Goal: Transaction & Acquisition: Purchase product/service

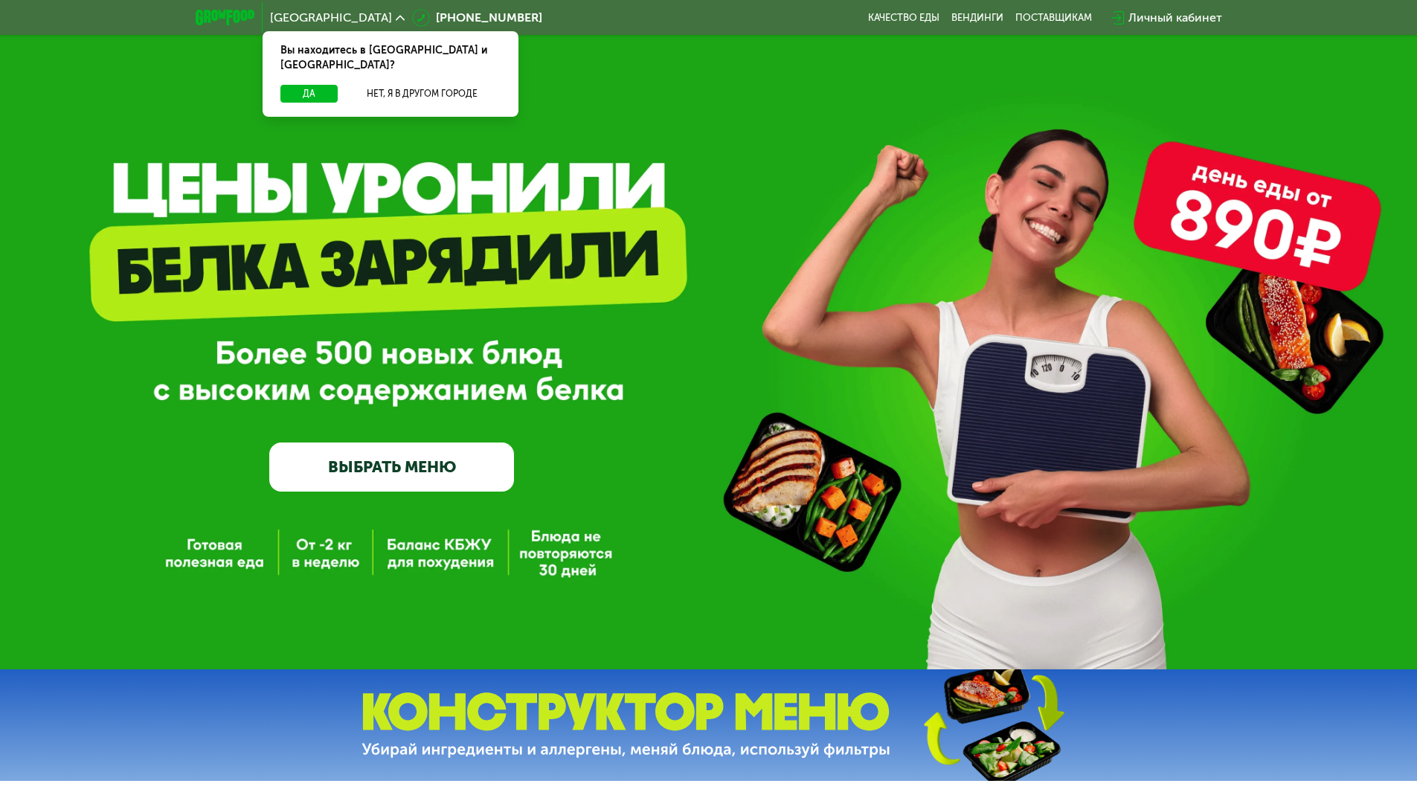
click at [406, 477] on link "ВЫБРАТЬ МЕНЮ" at bounding box center [391, 466] width 245 height 49
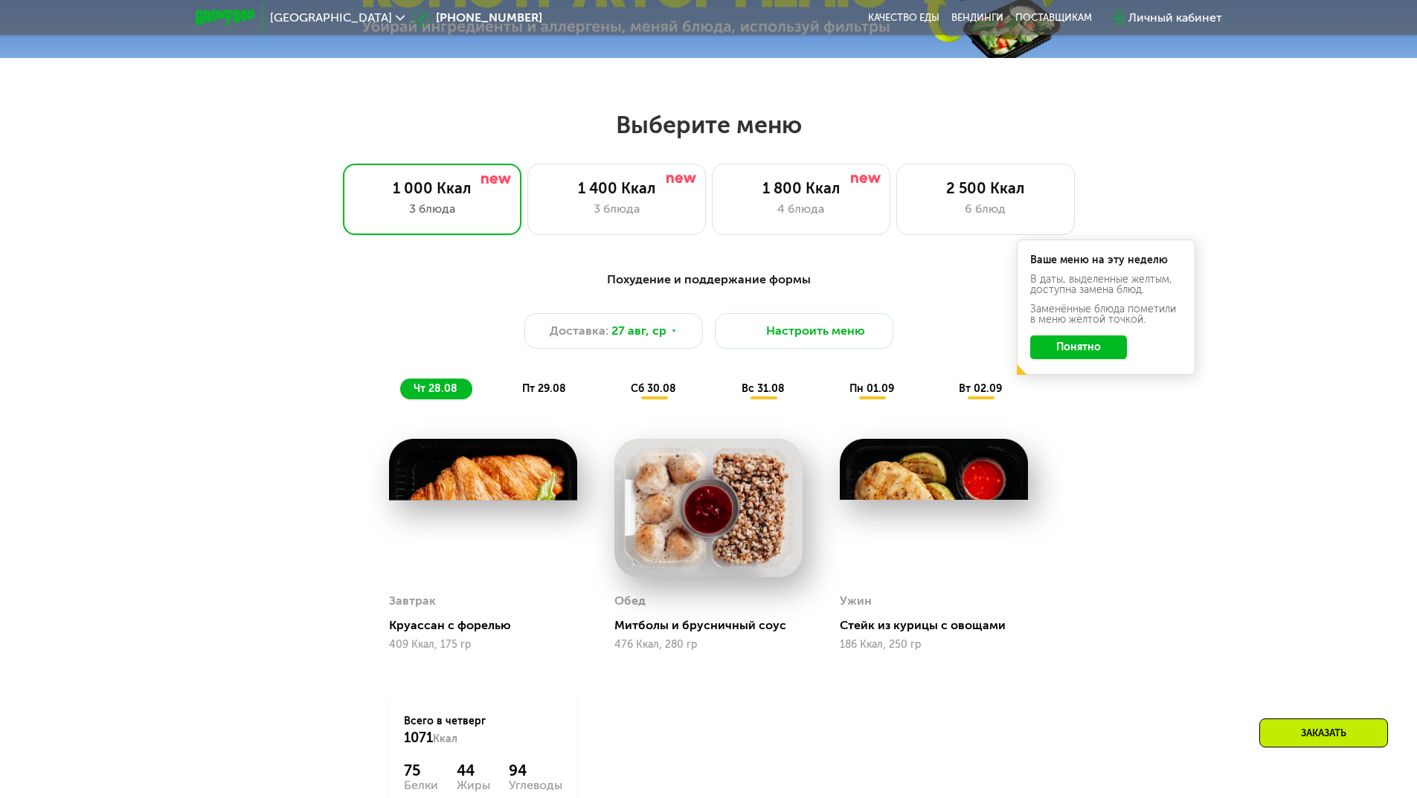
scroll to position [803, 0]
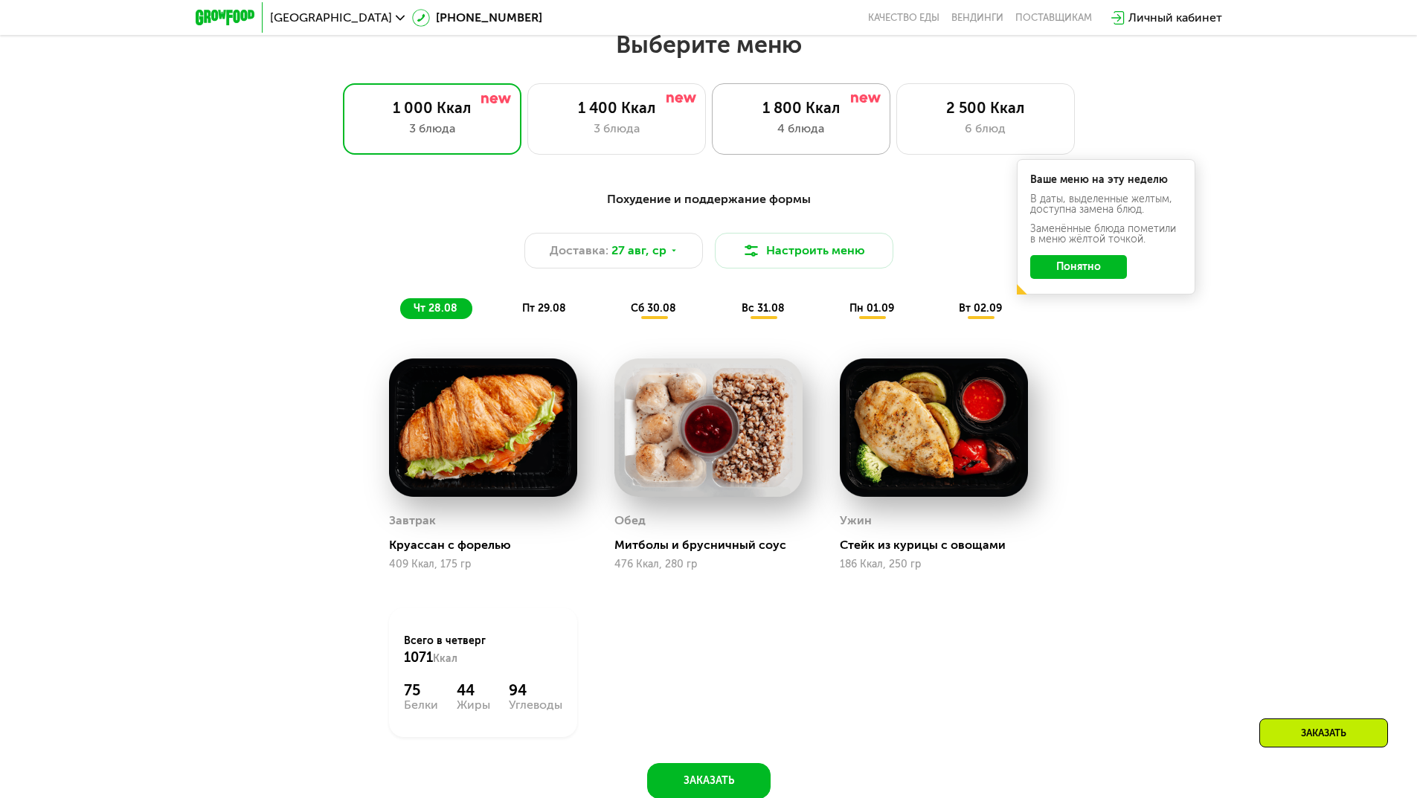
click at [896, 123] on div "1 800 Ккал 4 блюда" at bounding box center [985, 118] width 178 height 71
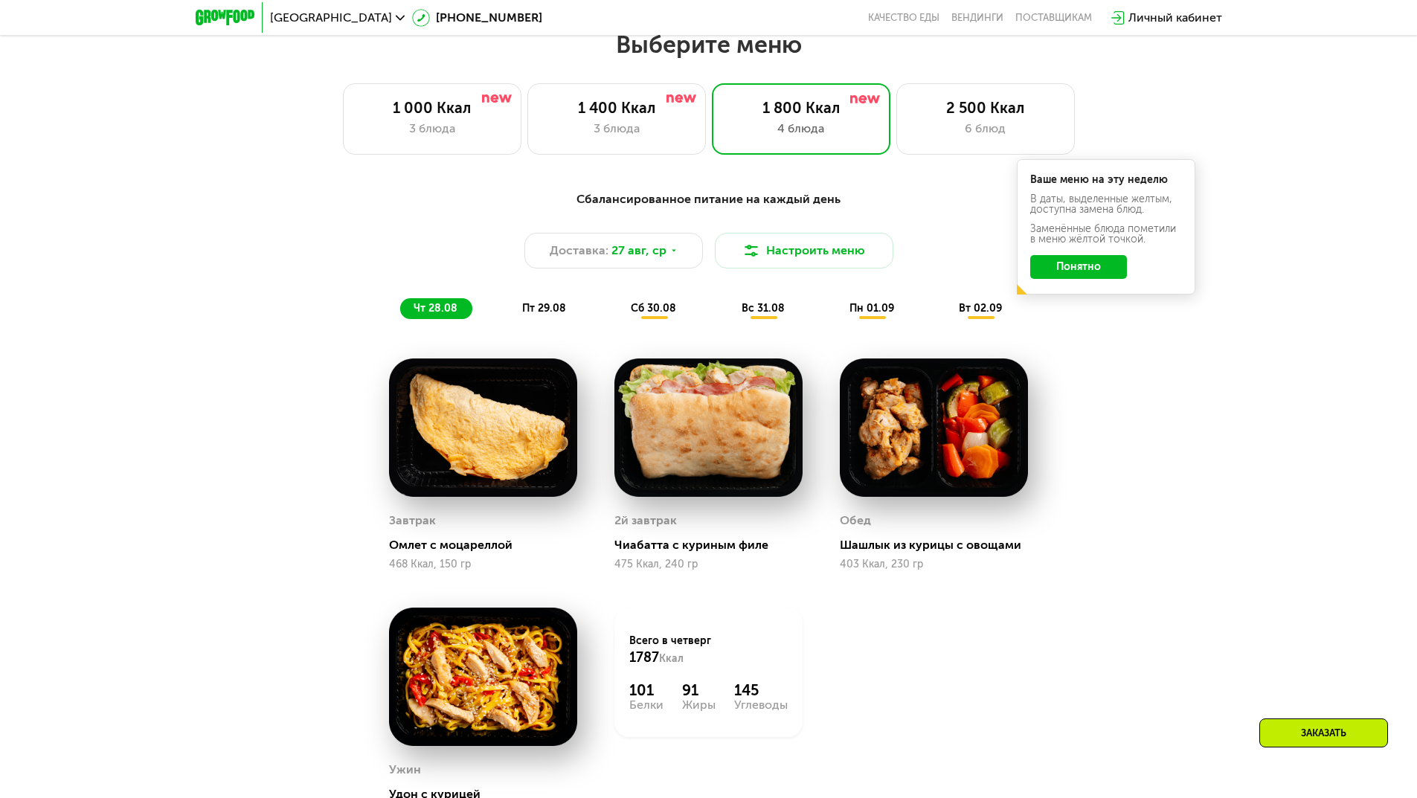
click at [1086, 276] on button "Понятно" at bounding box center [1078, 267] width 97 height 24
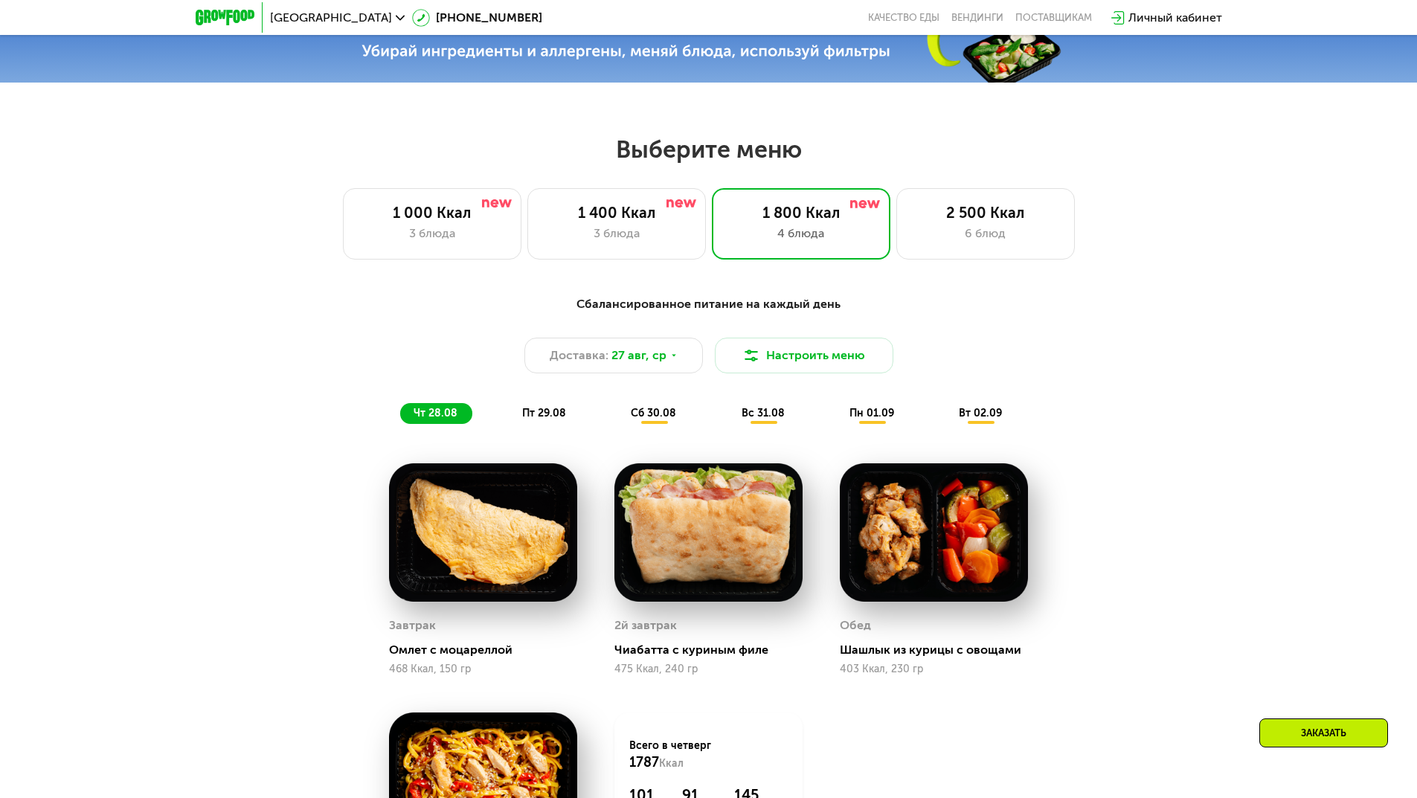
scroll to position [654, 0]
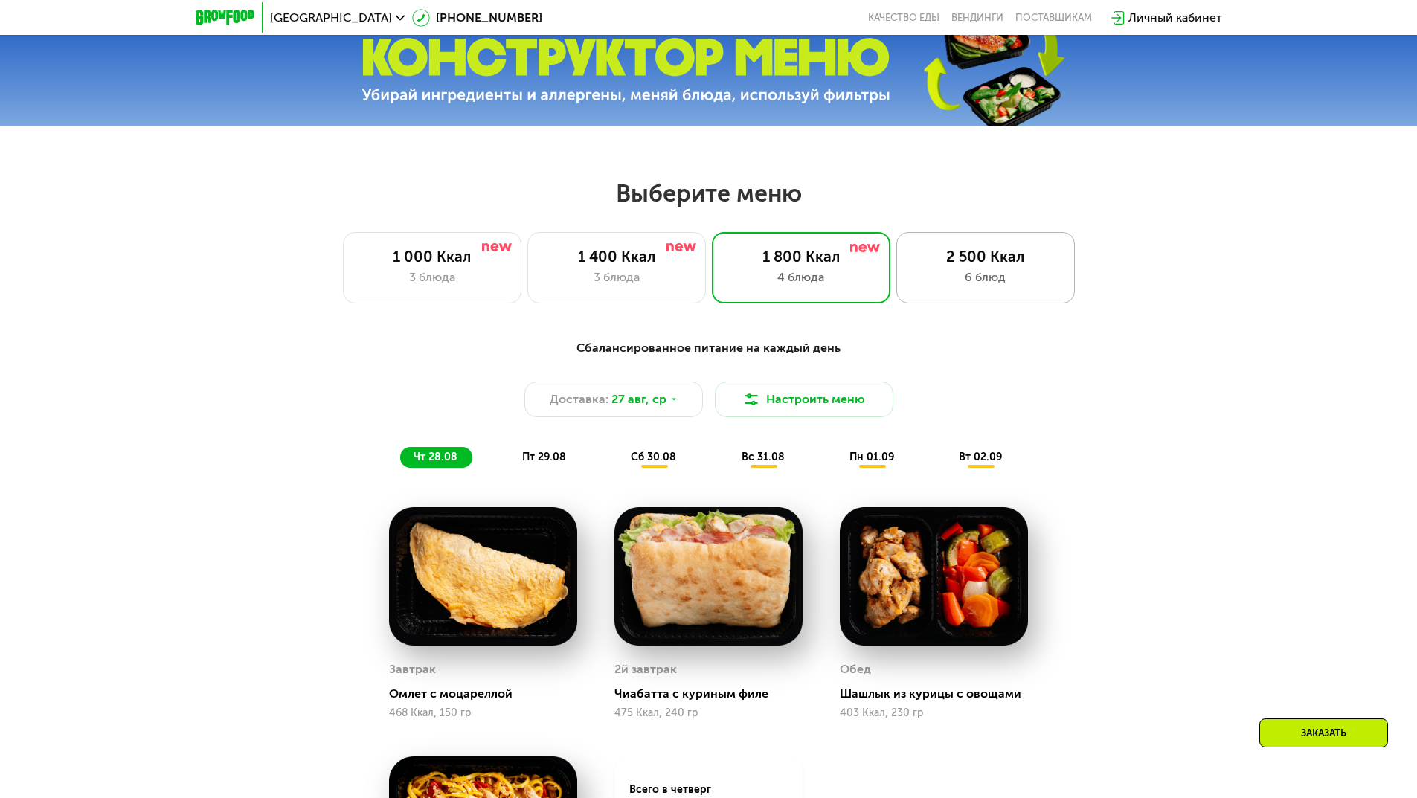
click at [995, 271] on div "2 500 Ккал 6 блюд" at bounding box center [985, 267] width 178 height 71
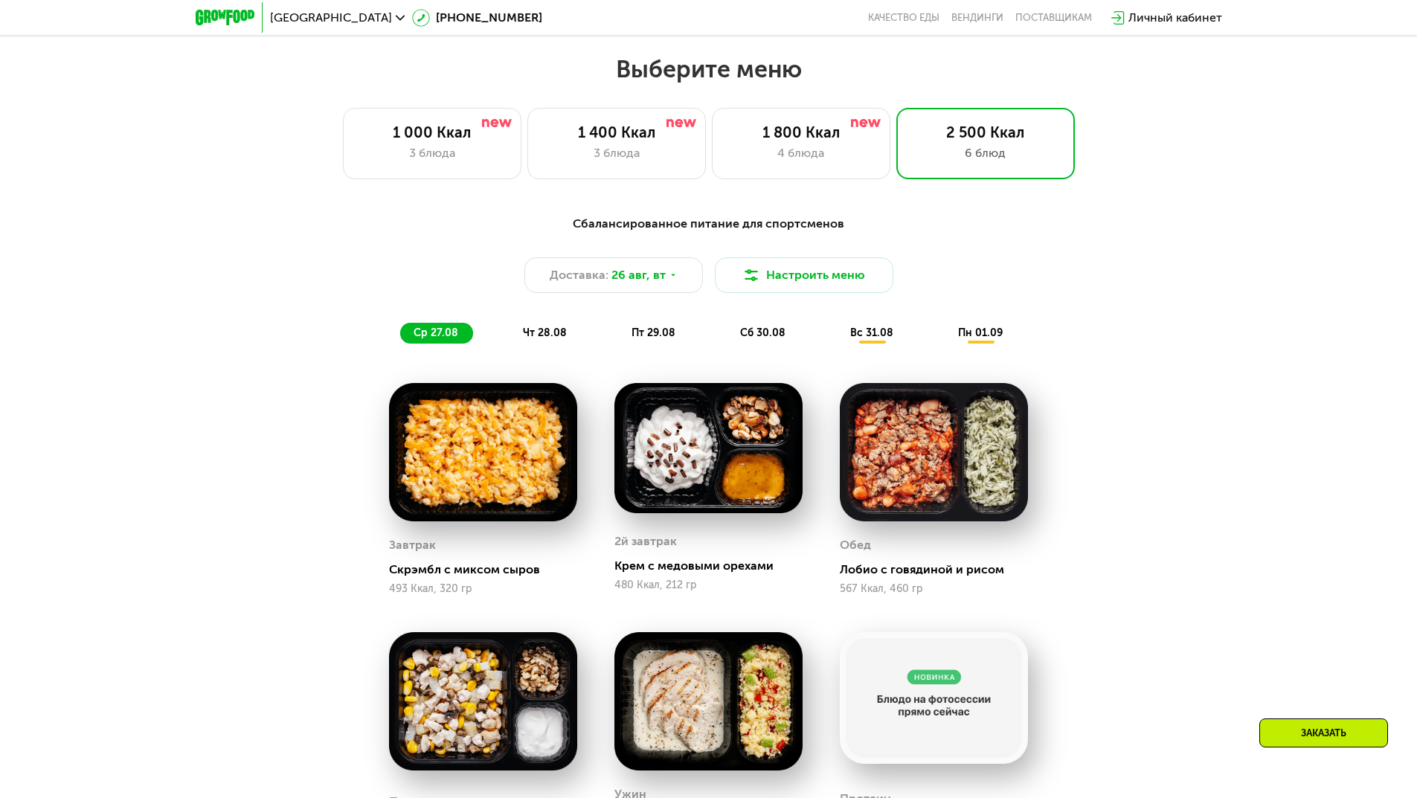
scroll to position [803, 0]
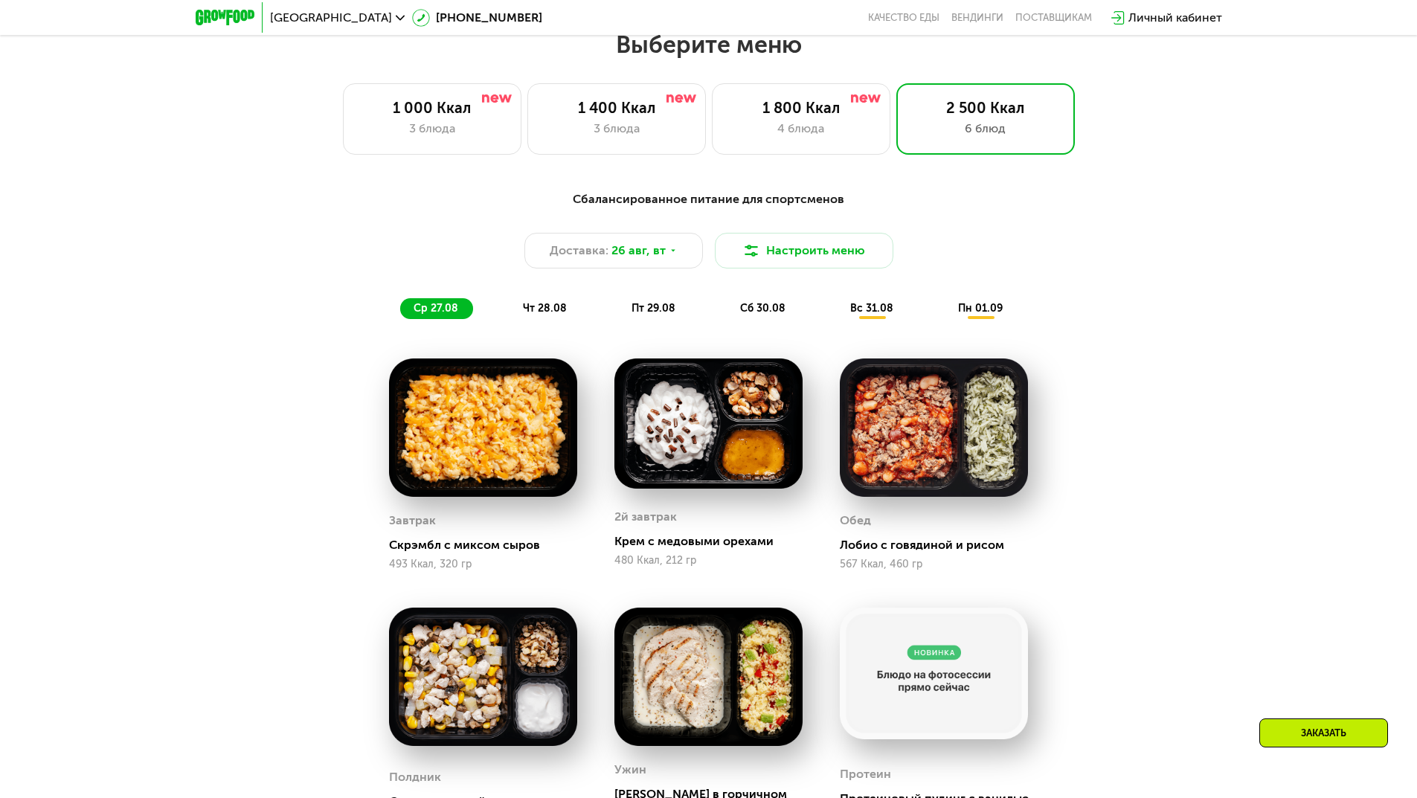
click at [1251, 529] on div "Сбалансированное питание для спортсменов Доставка: 26 авг, вт Настроить меню ср…" at bounding box center [708, 635] width 1417 height 930
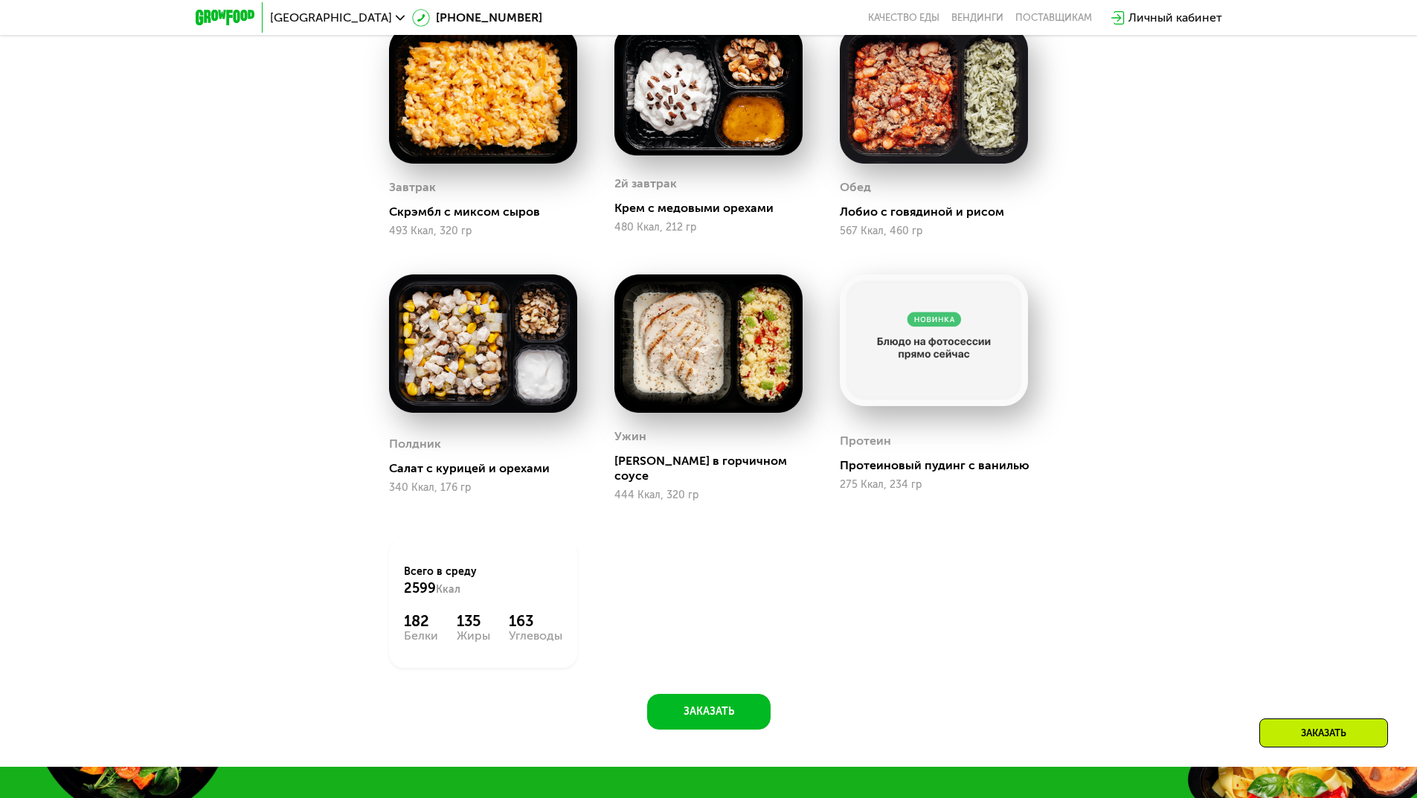
scroll to position [1175, 0]
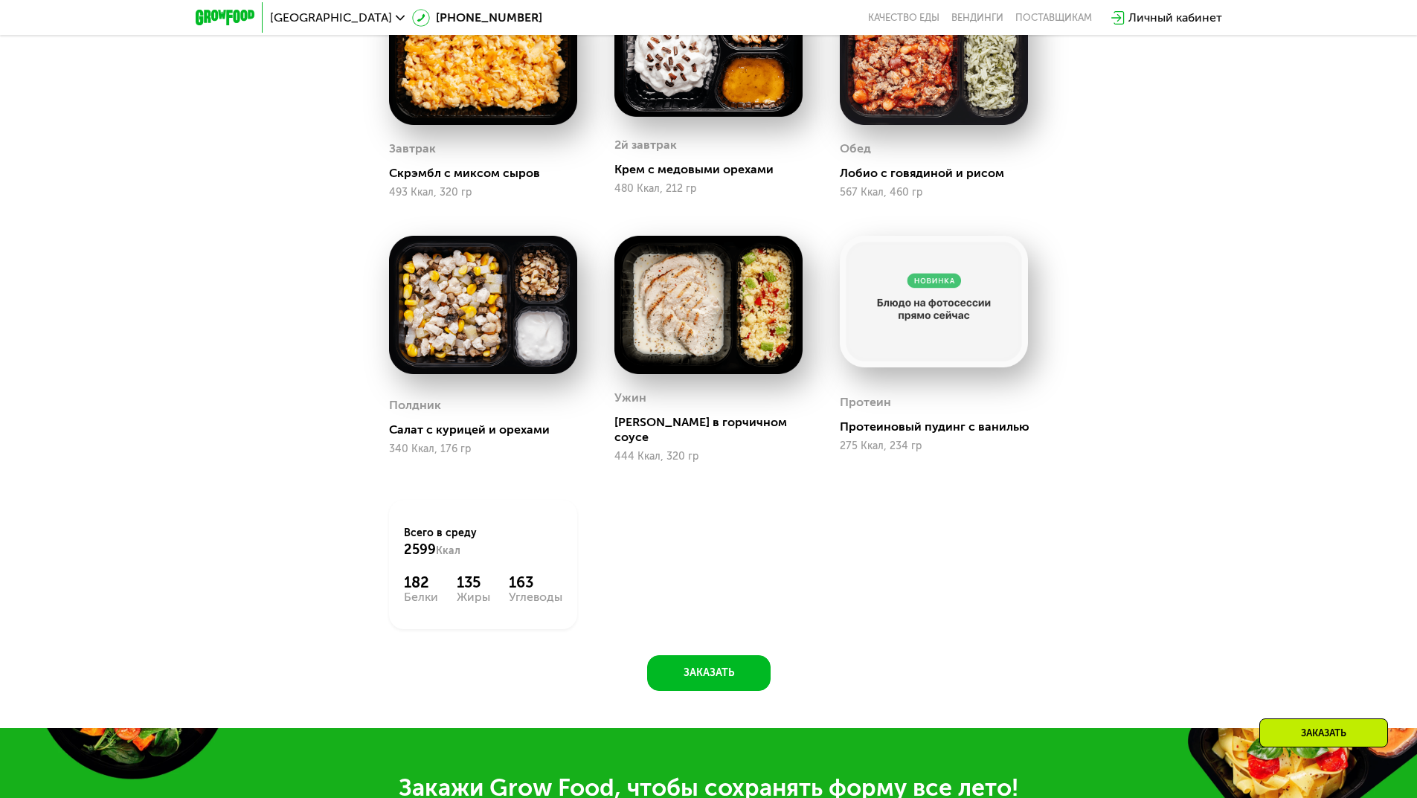
click at [1242, 480] on div "Сбалансированное питание для спортсменов Доставка: 26 авг, вт Настроить меню ср…" at bounding box center [708, 263] width 1417 height 930
click at [1142, 470] on div "Сбалансированное питание для спортсменов Доставка: 26 авг, вт Настроить меню ср…" at bounding box center [709, 250] width 916 height 881
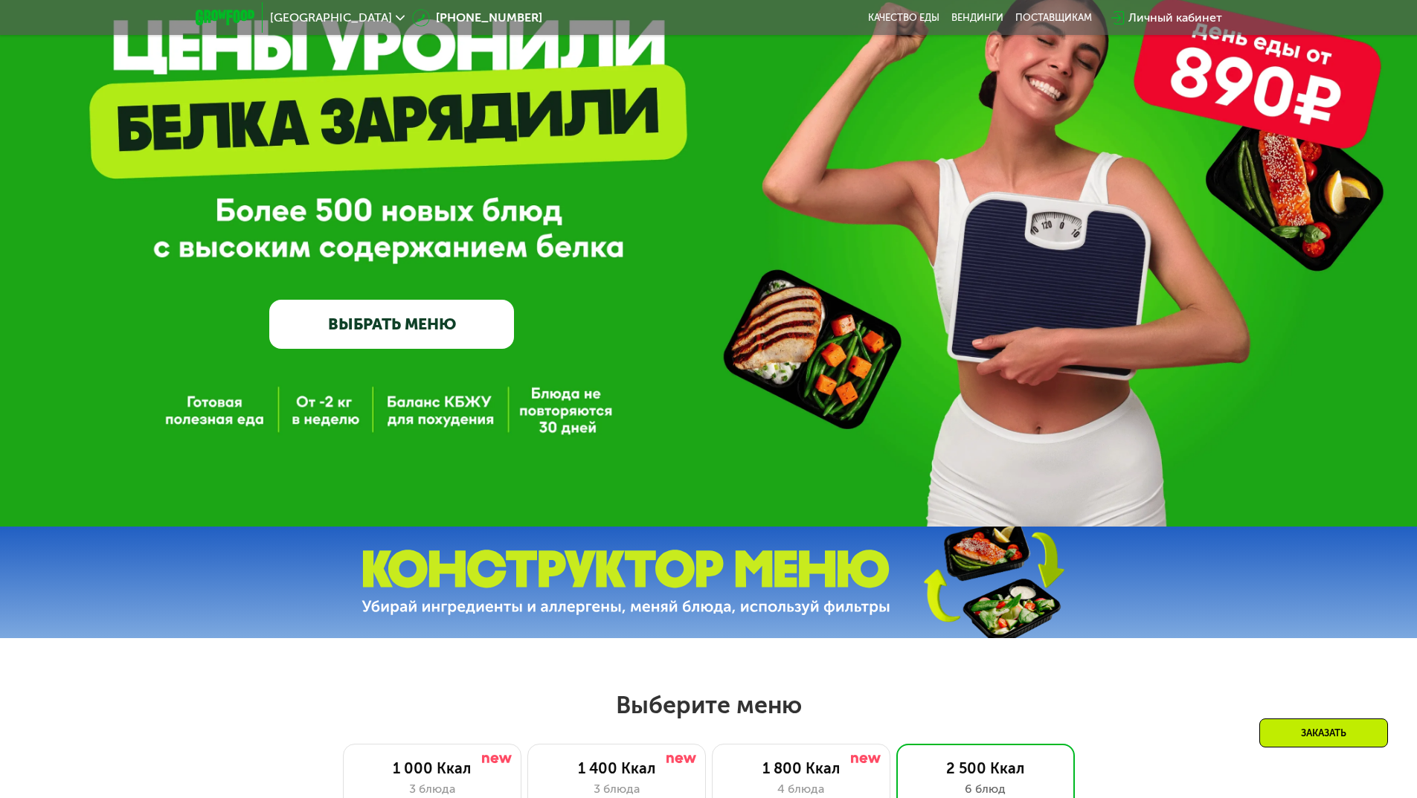
scroll to position [0, 0]
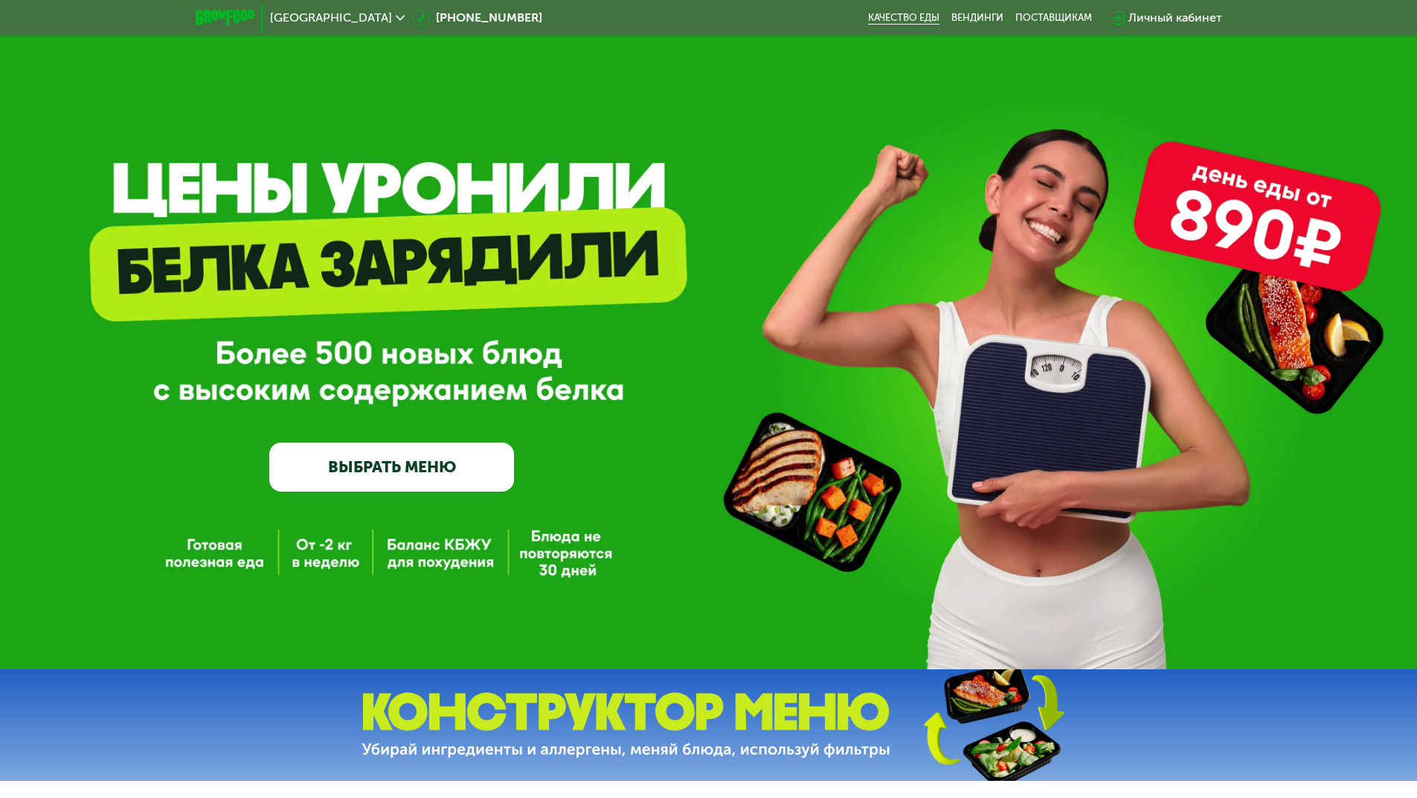
click at [902, 18] on link "Качество еды" at bounding box center [903, 18] width 71 height 12
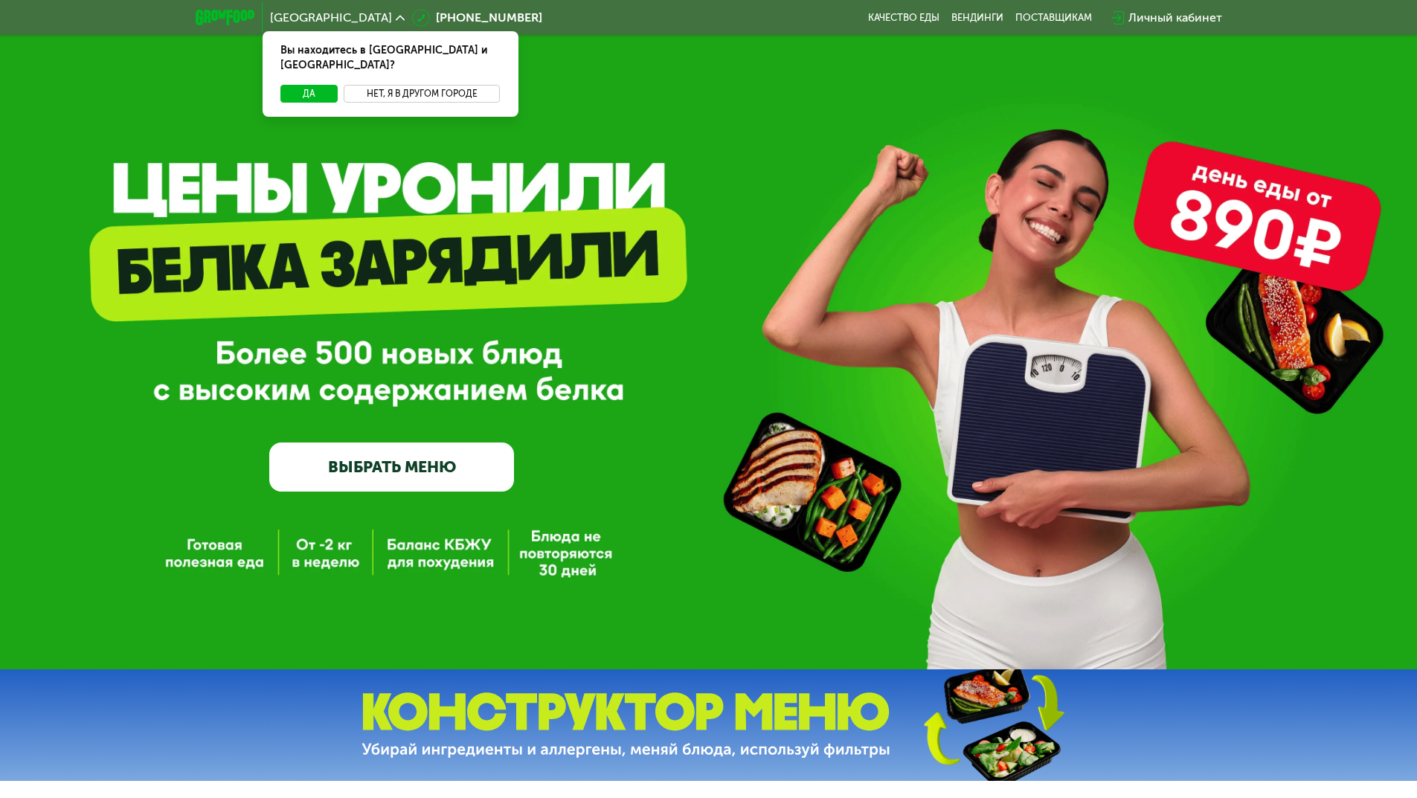
click at [425, 85] on button "Нет, я в другом городе" at bounding box center [422, 94] width 157 height 18
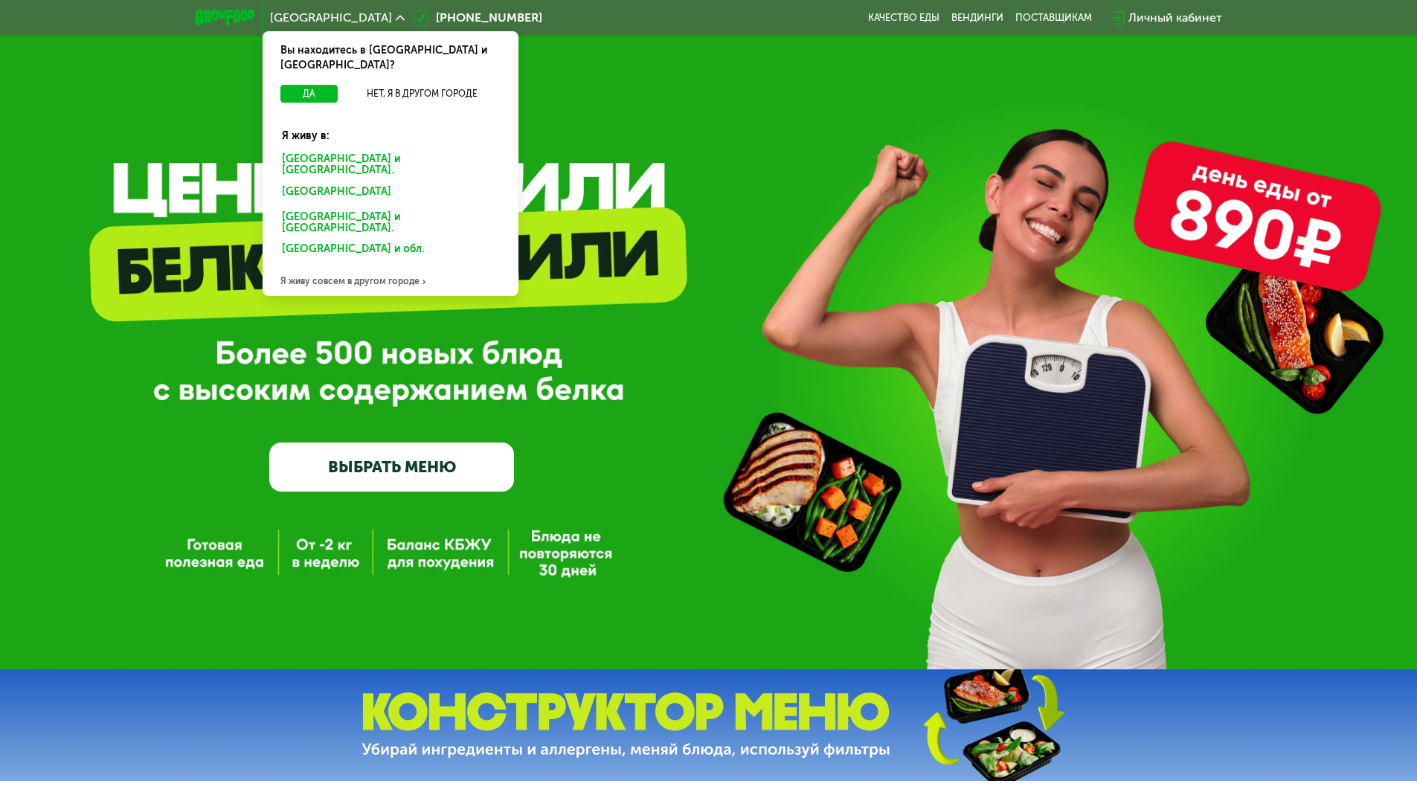
click at [349, 182] on div "[GEOGRAPHIC_DATA] и [GEOGRAPHIC_DATA]." at bounding box center [387, 194] width 232 height 24
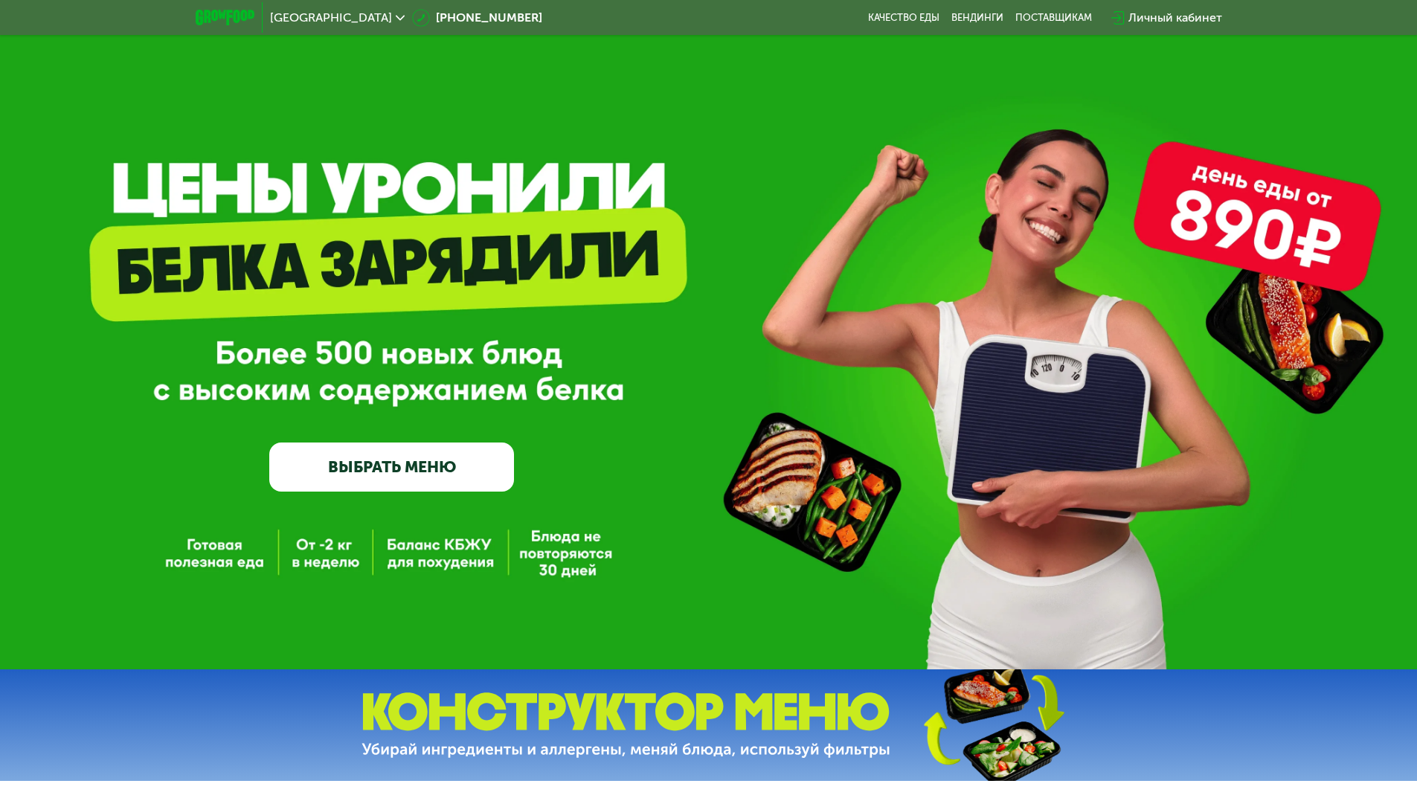
click at [384, 457] on link "ВЫБРАТЬ МЕНЮ" at bounding box center [391, 466] width 245 height 49
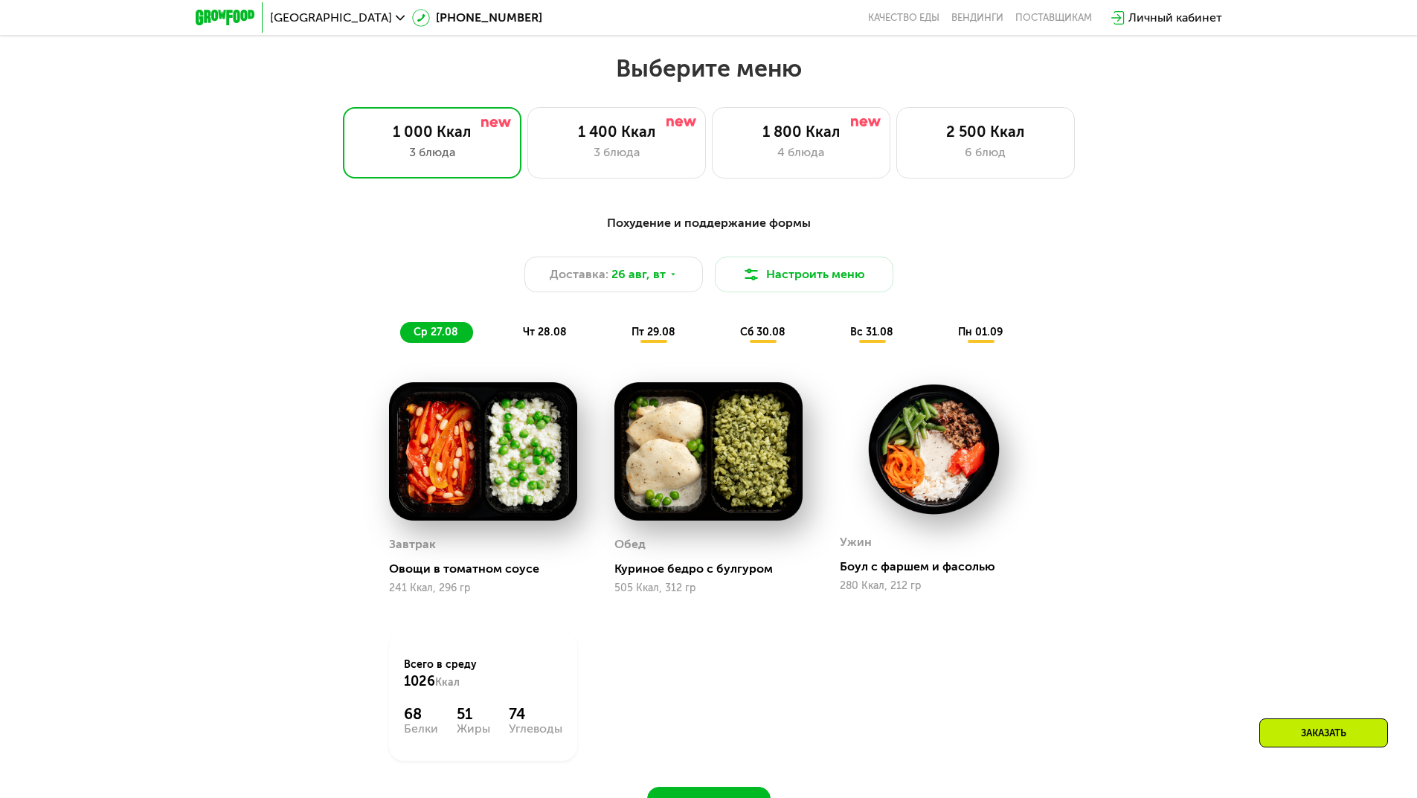
scroll to position [803, 0]
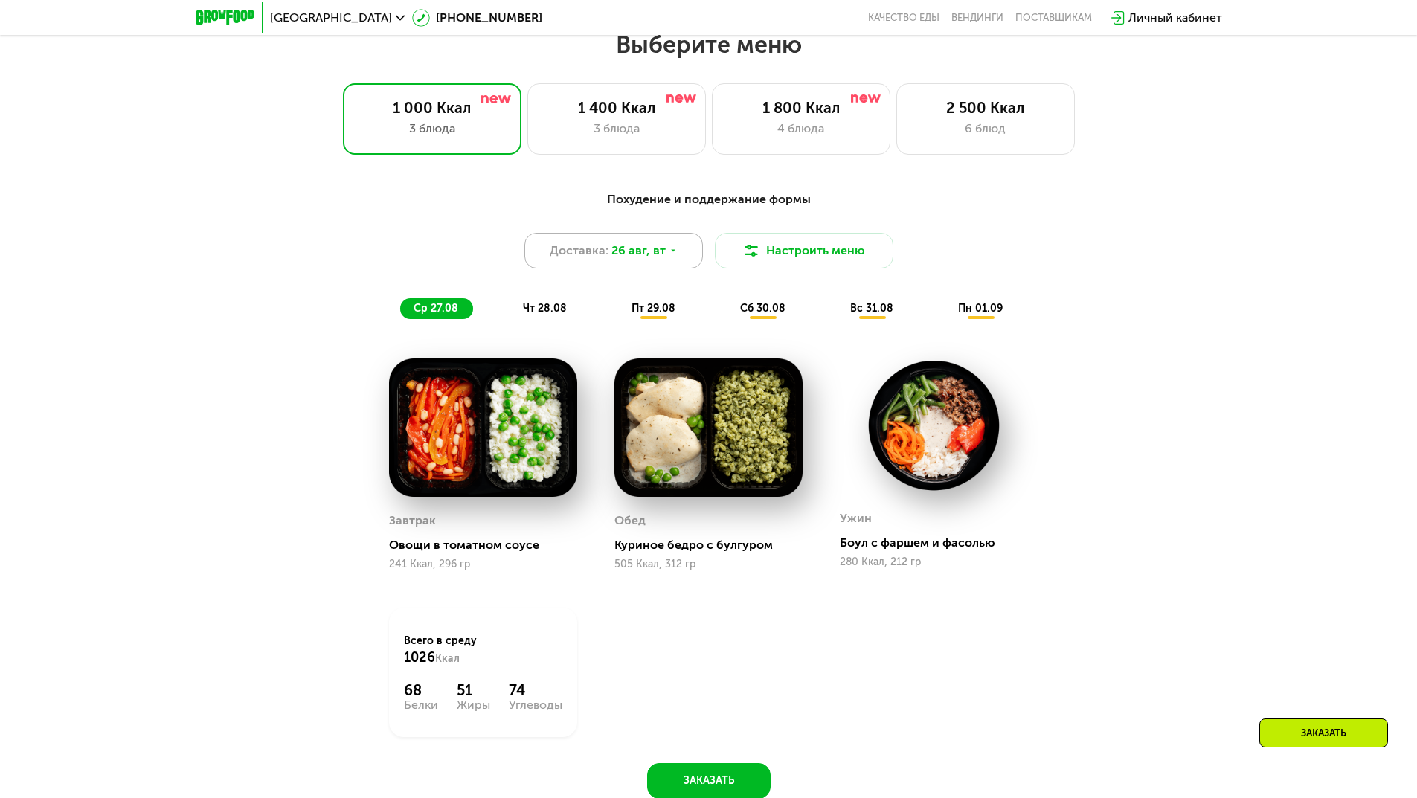
click at [677, 248] on div "Доставка: 26 авг, вт" at bounding box center [613, 251] width 178 height 36
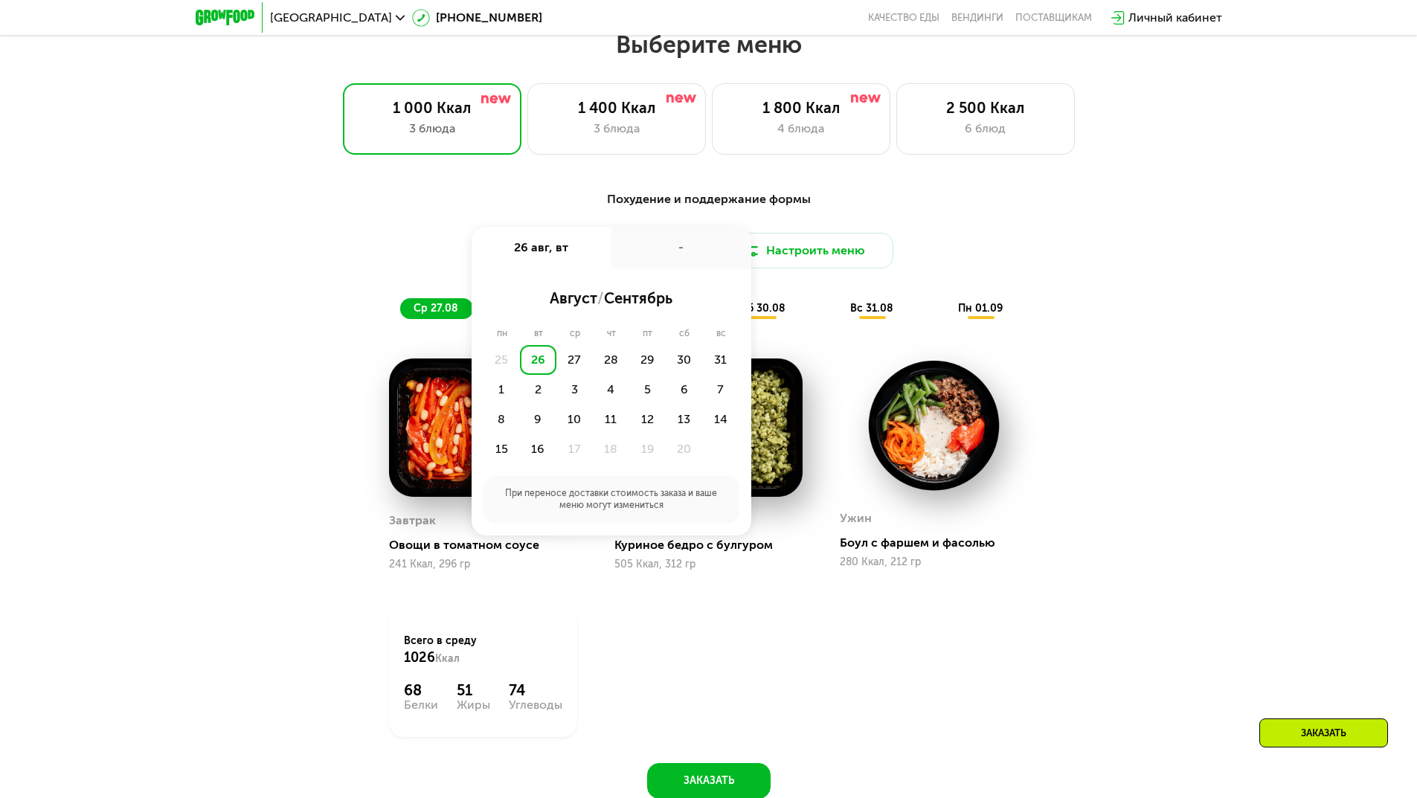
click at [650, 188] on div "Похудение и поддержание формы Доставка: 26 авг, вт 26 авг, вт - август / сентяб…" at bounding box center [709, 254] width 898 height 146
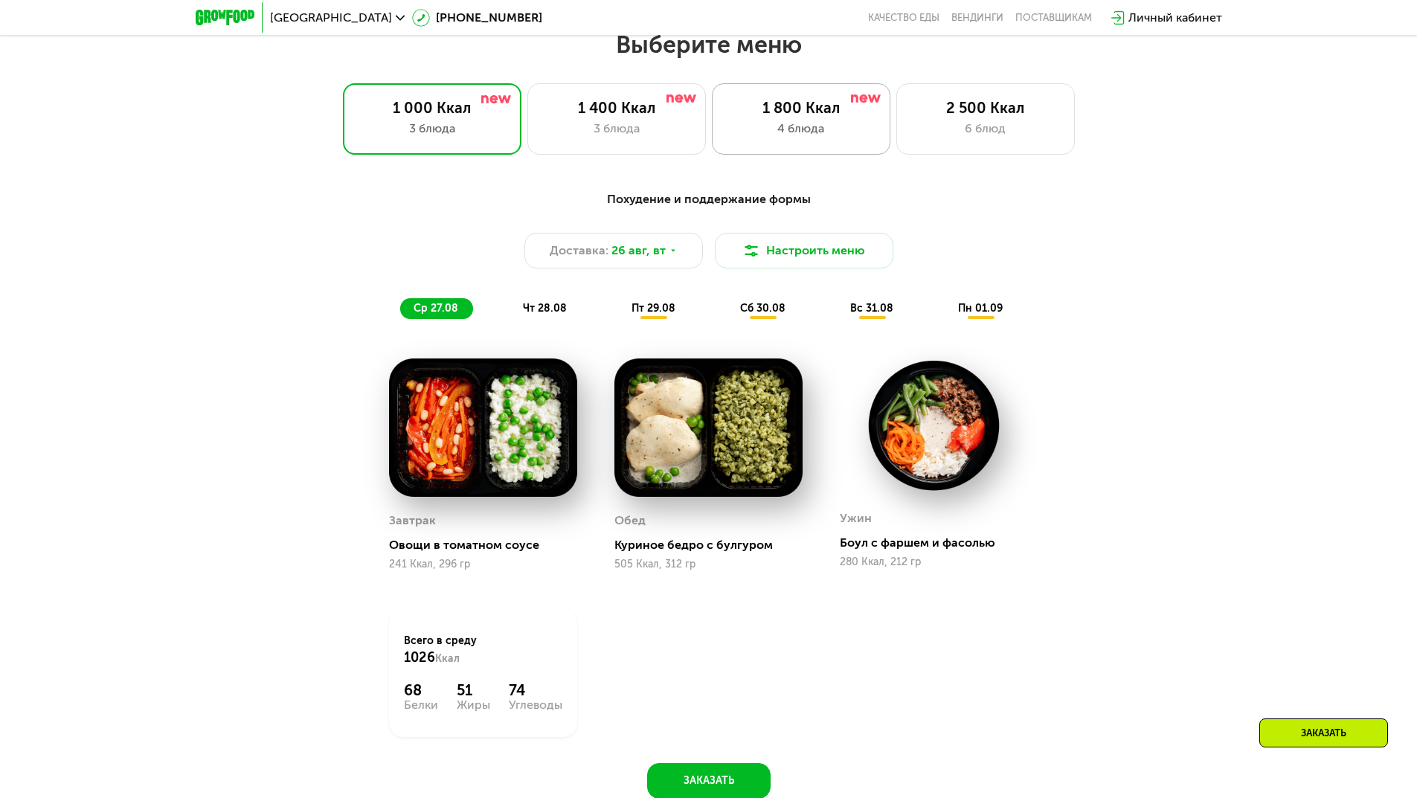
click at [732, 130] on div "4 блюда" at bounding box center [800, 129] width 147 height 18
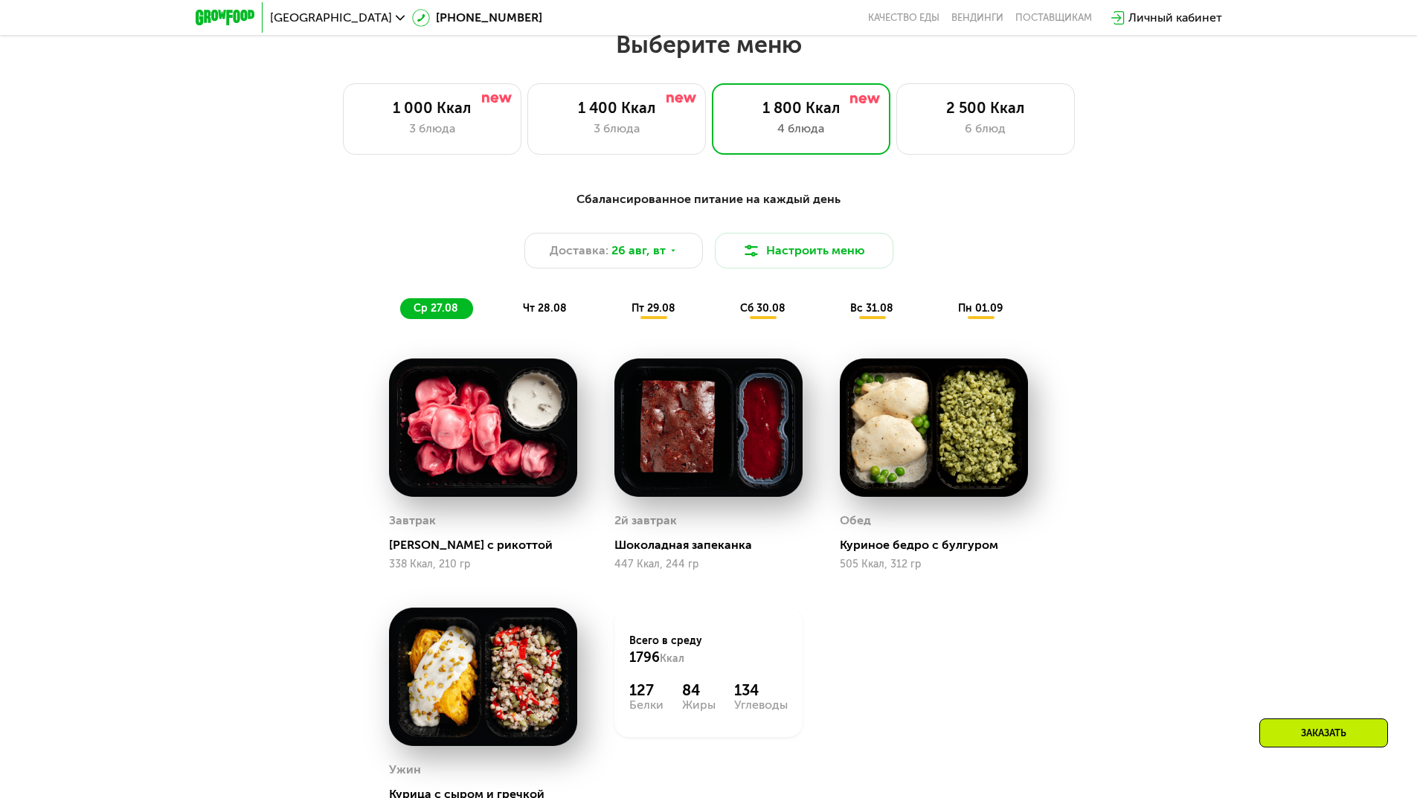
drag, startPoint x: 1196, startPoint y: 425, endPoint x: 1226, endPoint y: 405, distance: 35.9
click at [1196, 425] on div "Сбалансированное питание на каждый день Доставка: 26 авг, вт Настроить меню ср …" at bounding box center [708, 544] width 1417 height 749
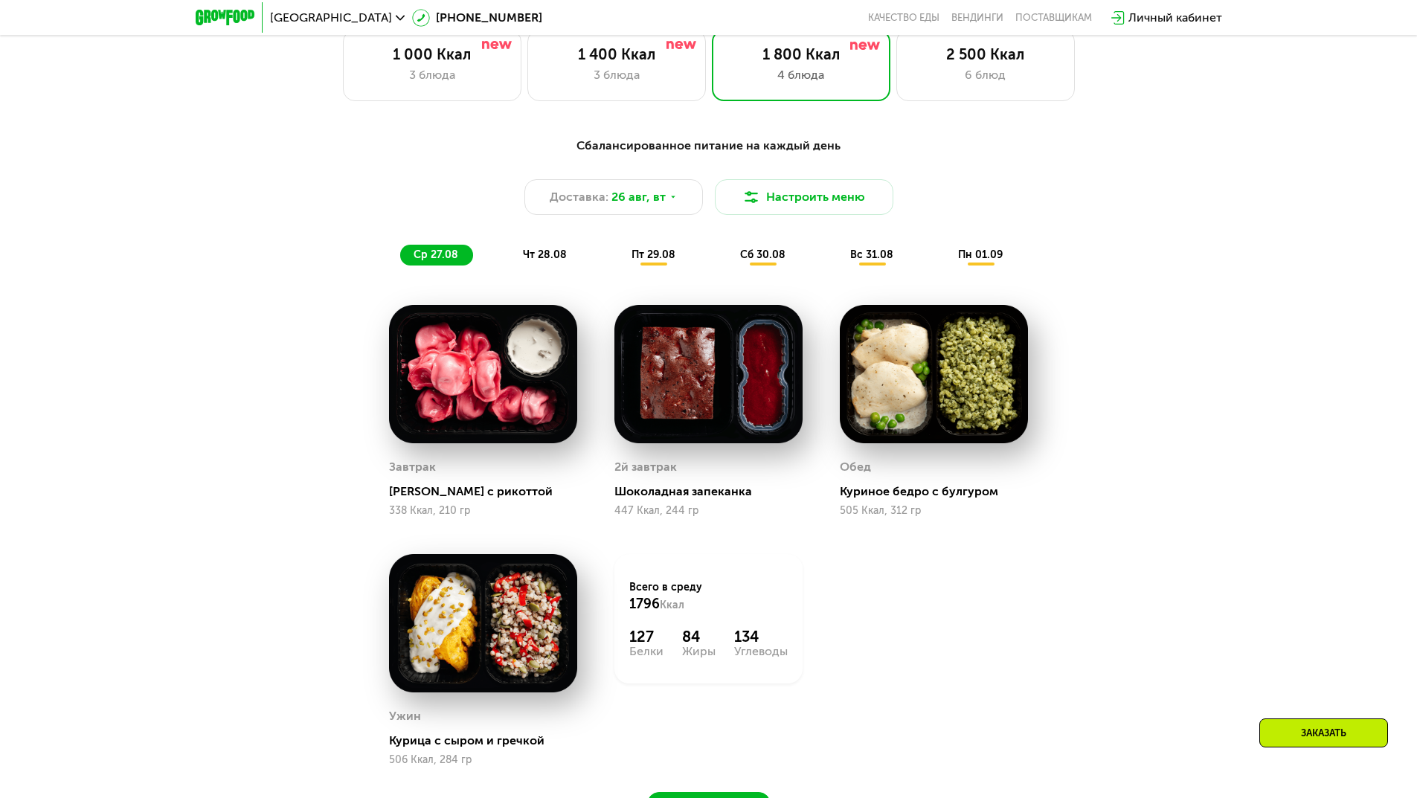
scroll to position [654, 0]
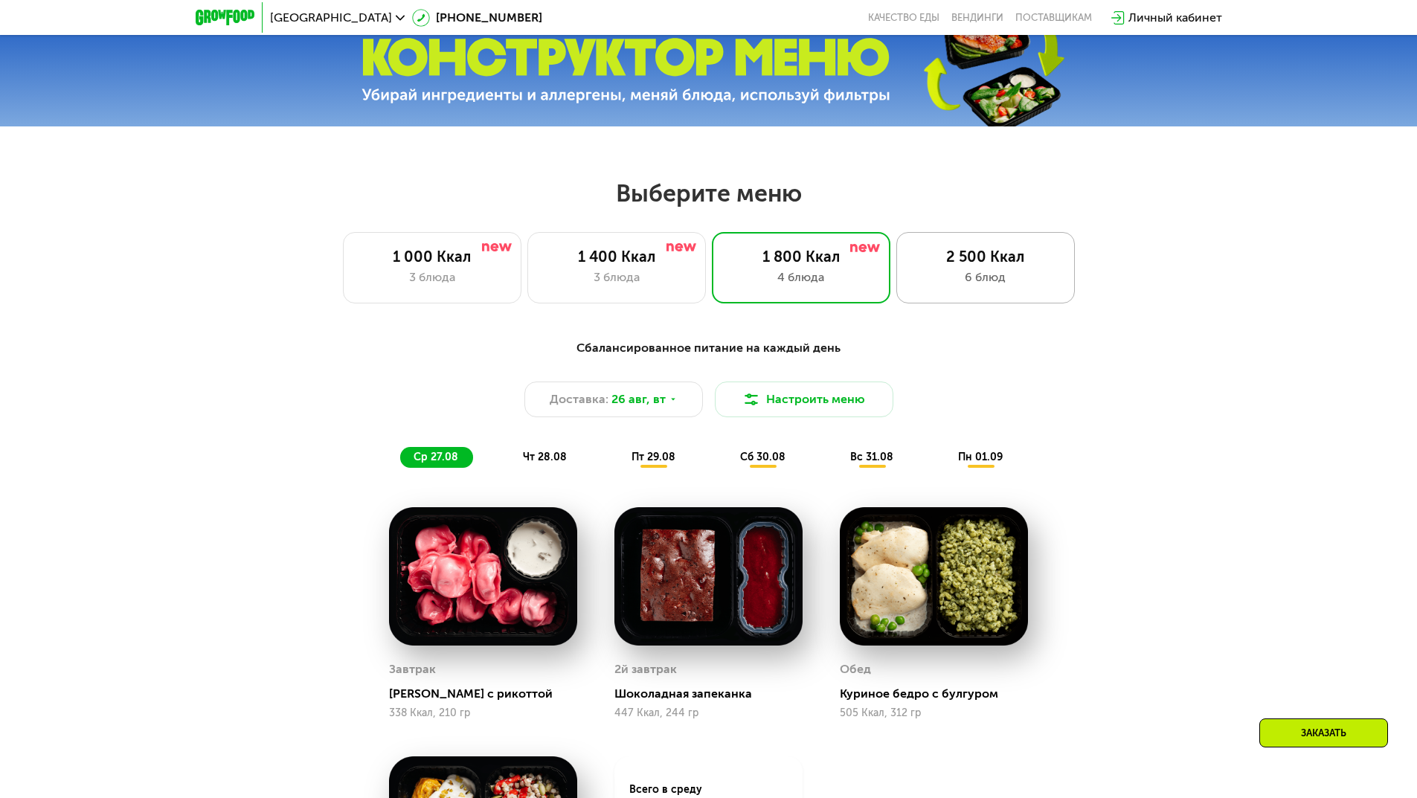
click at [999, 265] on div "2 500 Ккал" at bounding box center [985, 257] width 147 height 18
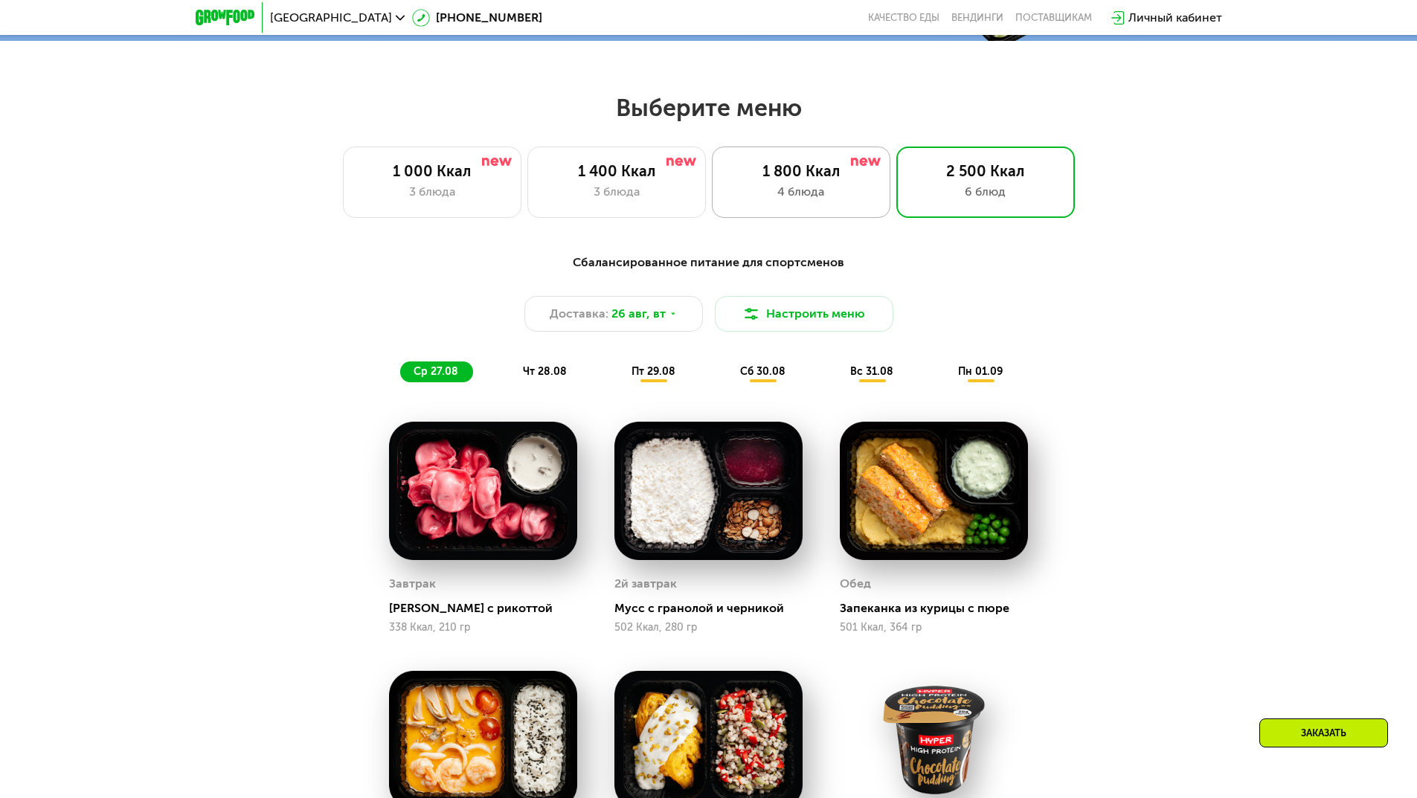
scroll to position [729, 0]
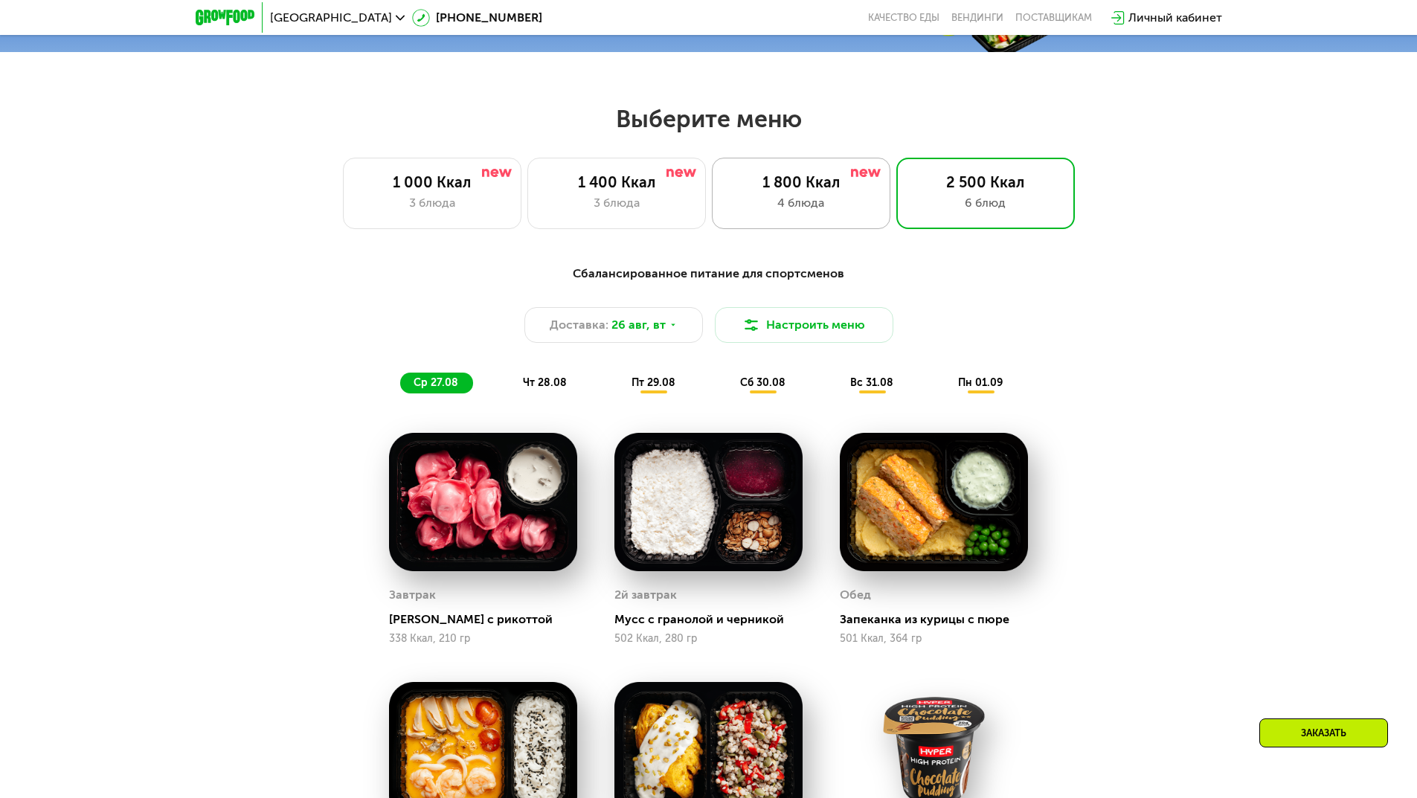
click at [835, 184] on div "1 800 Ккал" at bounding box center [800, 182] width 147 height 18
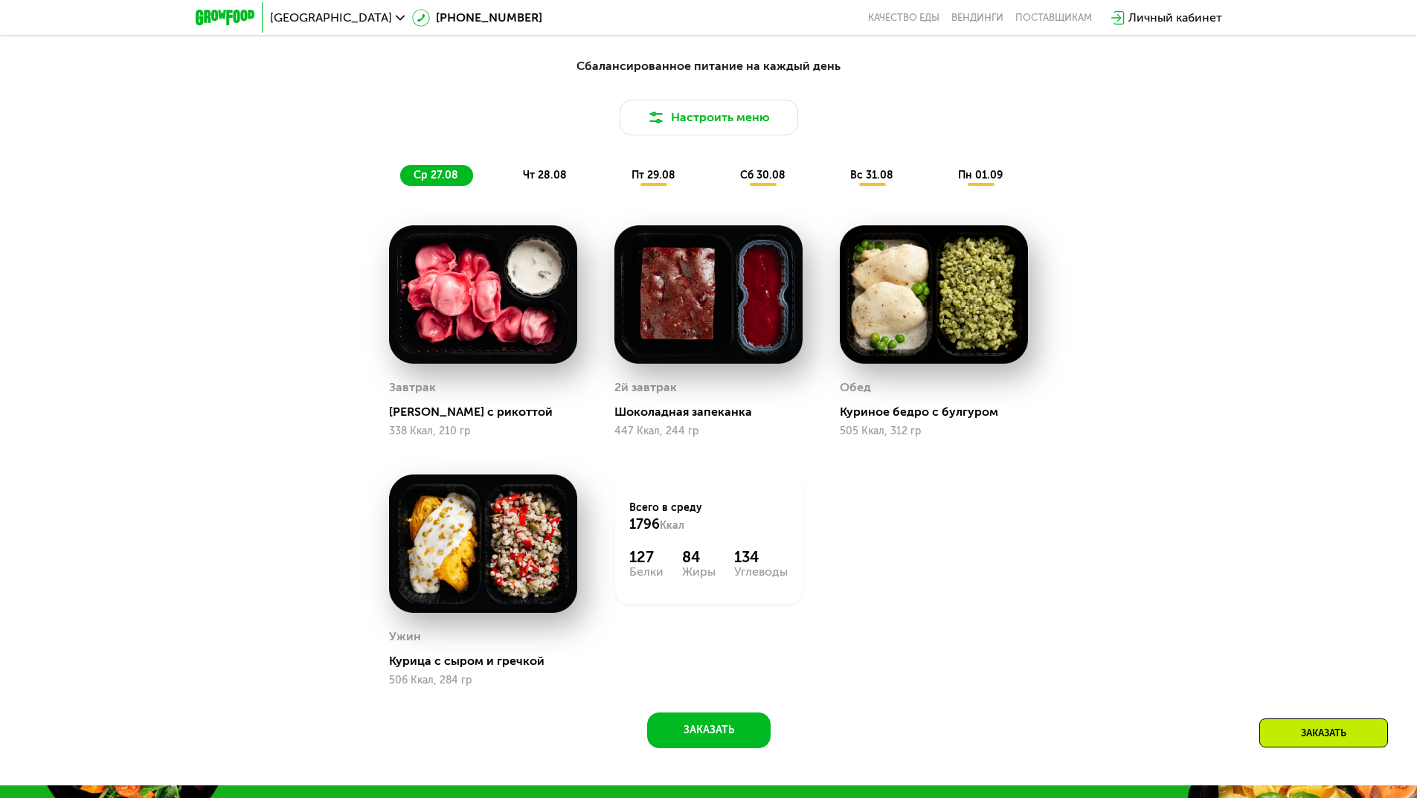
scroll to position [952, 0]
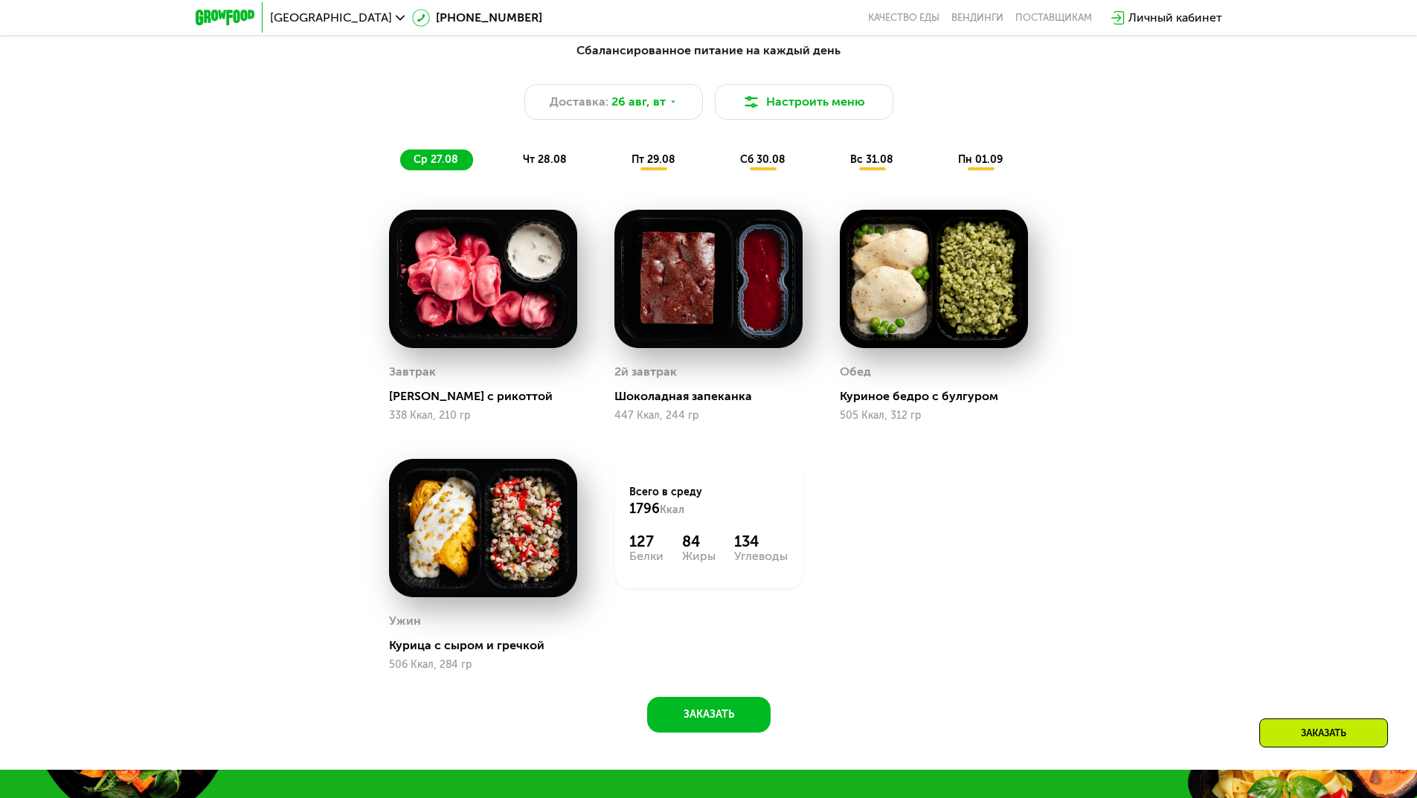
click at [546, 166] on span "чт 28.08" at bounding box center [545, 159] width 44 height 13
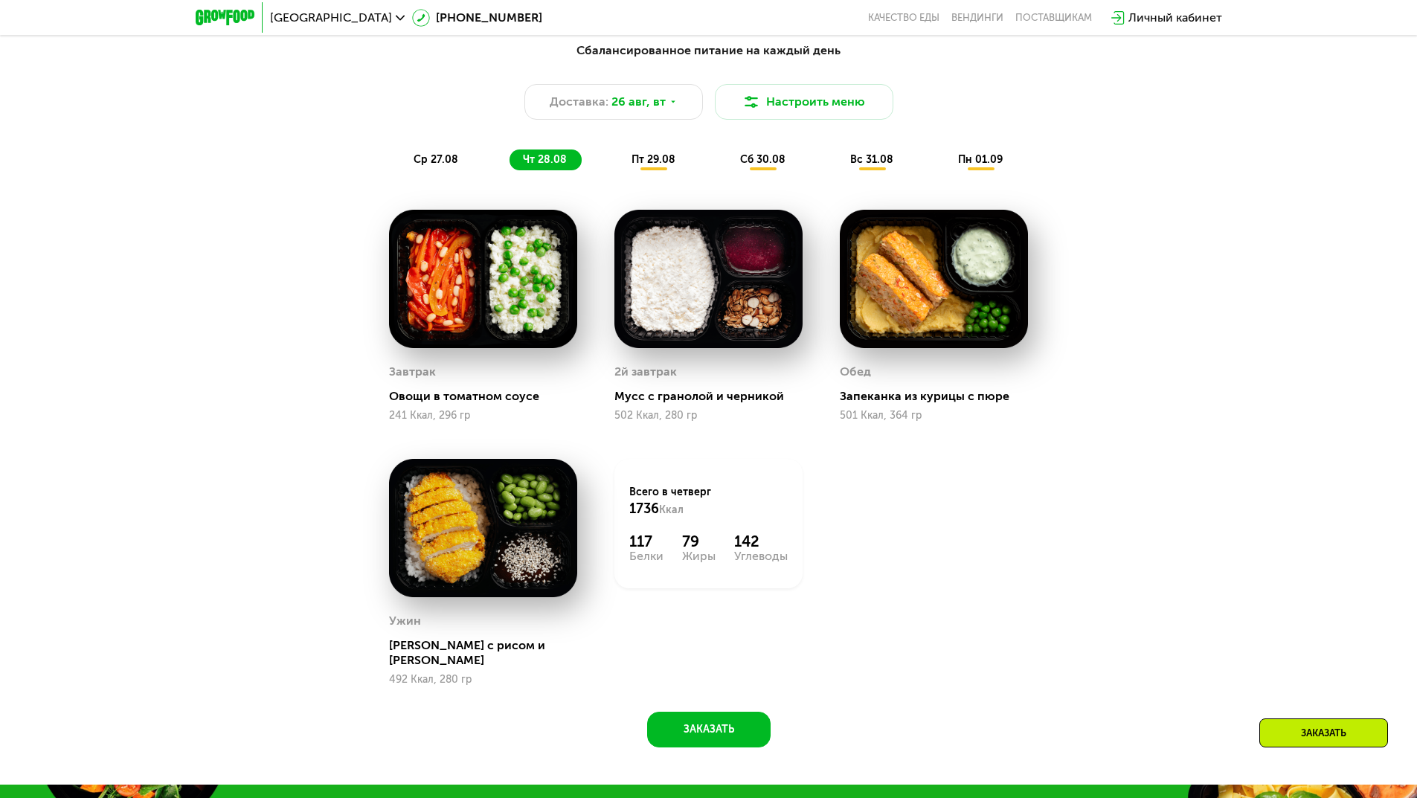
click at [644, 165] on span "пт 29.08" at bounding box center [653, 159] width 44 height 13
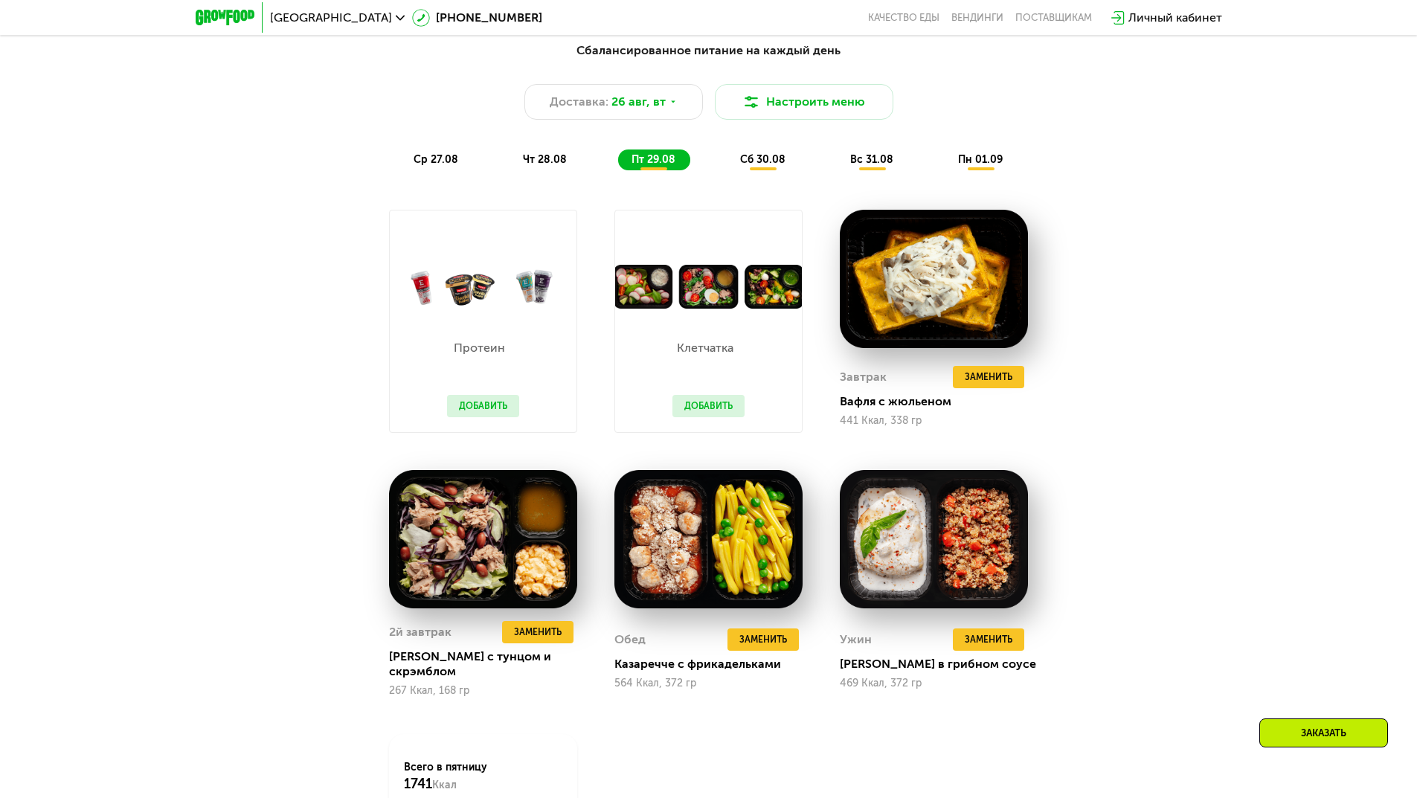
click at [1220, 403] on div "Сбалансированное питание на каждый день Доставка: 26 авг, вт Настроить меню ср …" at bounding box center [708, 491] width 1417 height 941
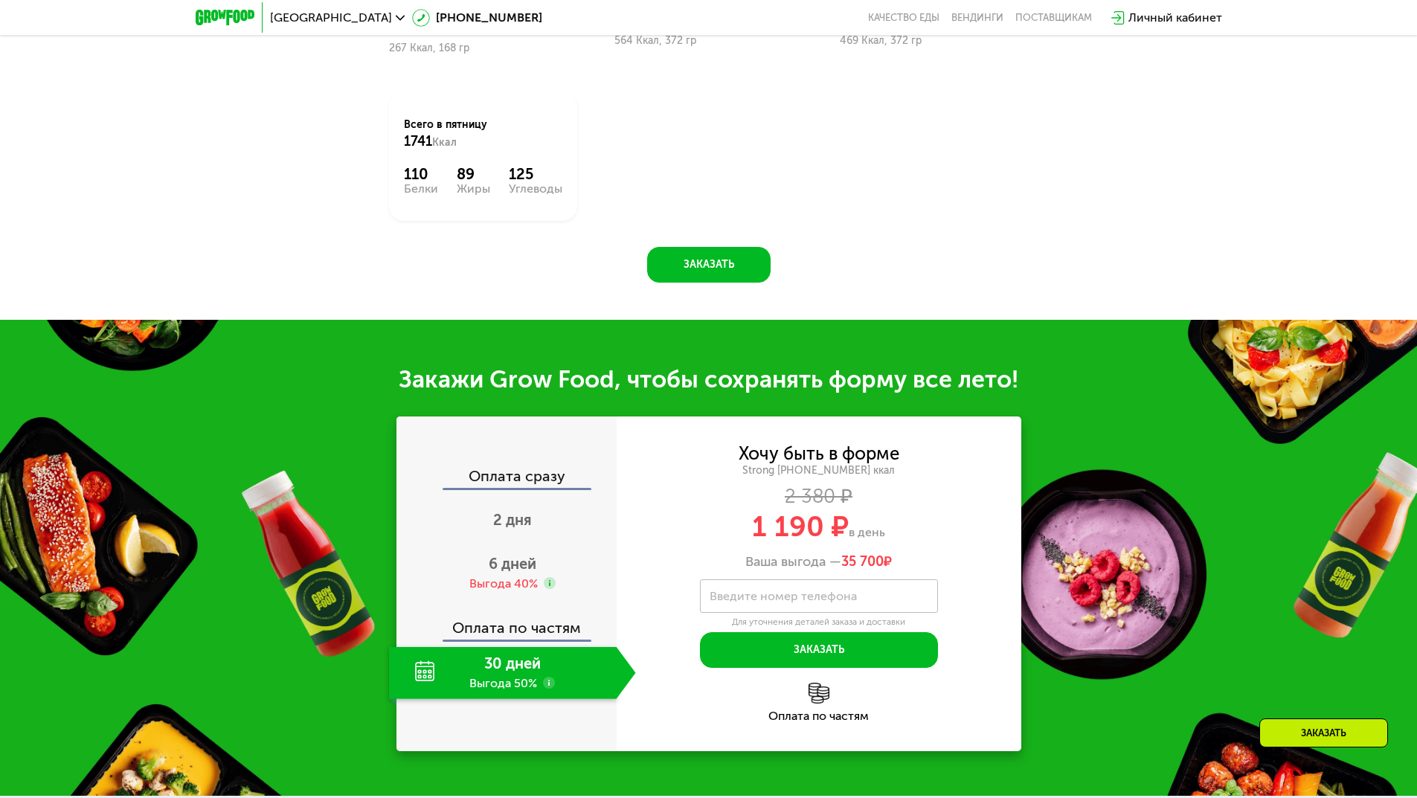
scroll to position [1621, 0]
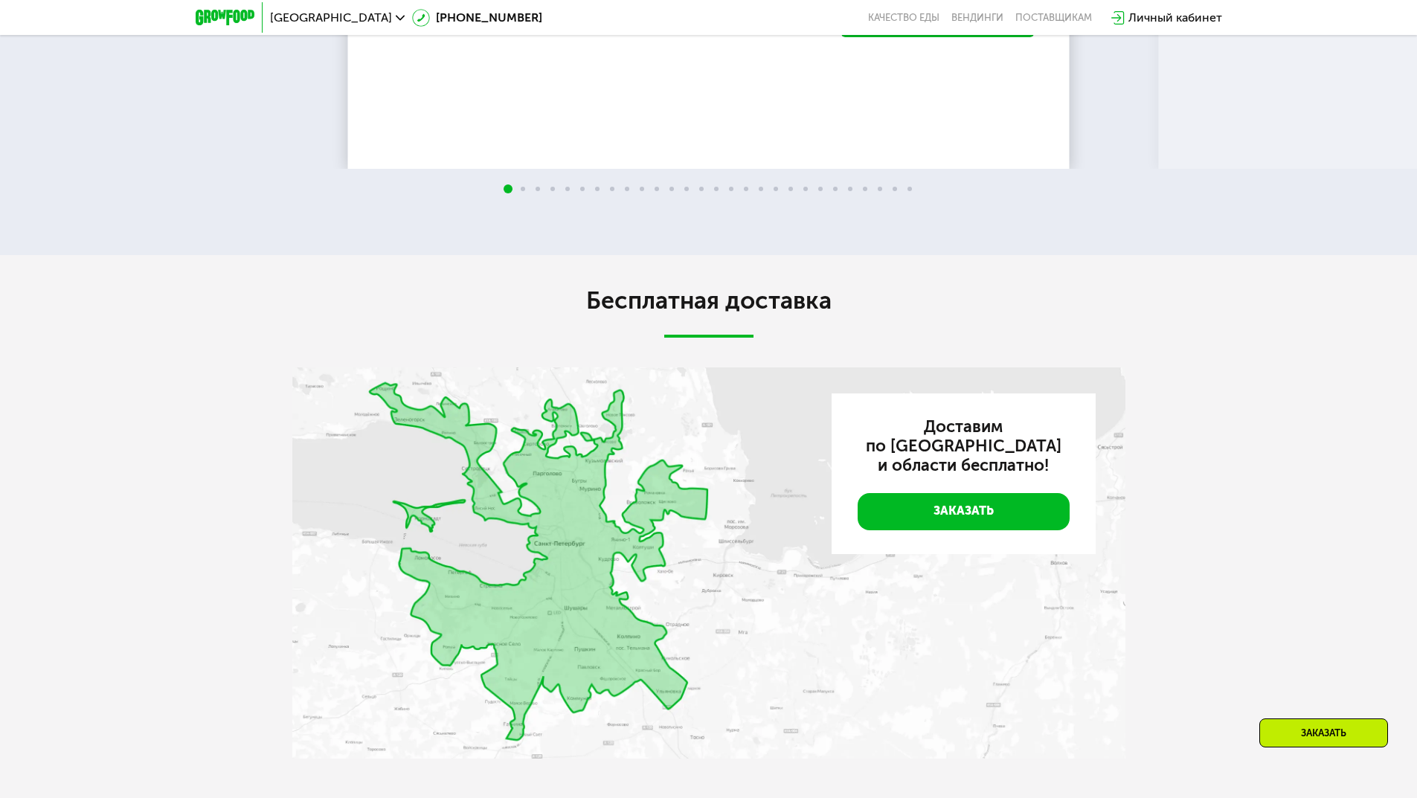
scroll to position [3406, 0]
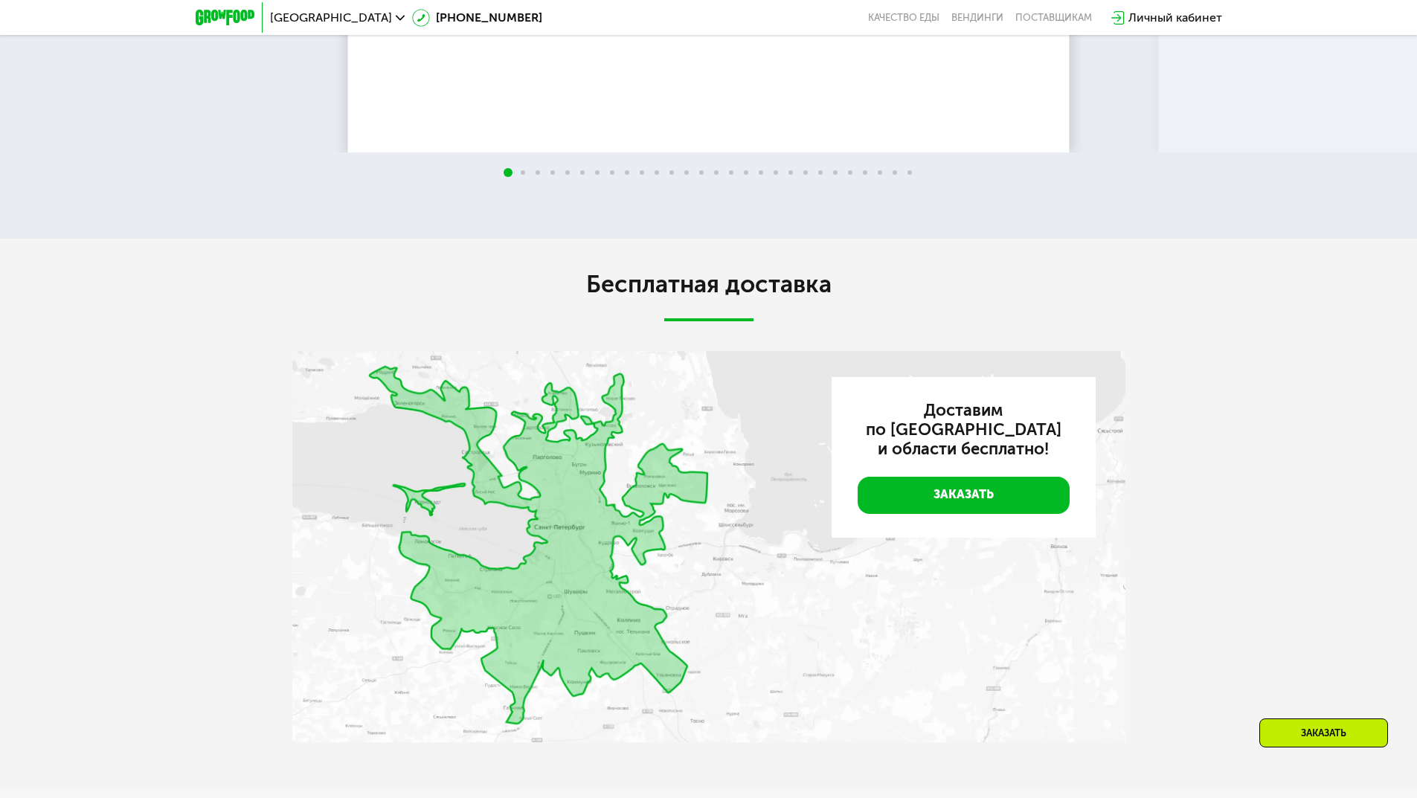
click at [1330, 469] on div "Бесплатная доставка Доставим по Санкт‑Петербургу и области бесплатно! Заказать" at bounding box center [708, 514] width 1417 height 551
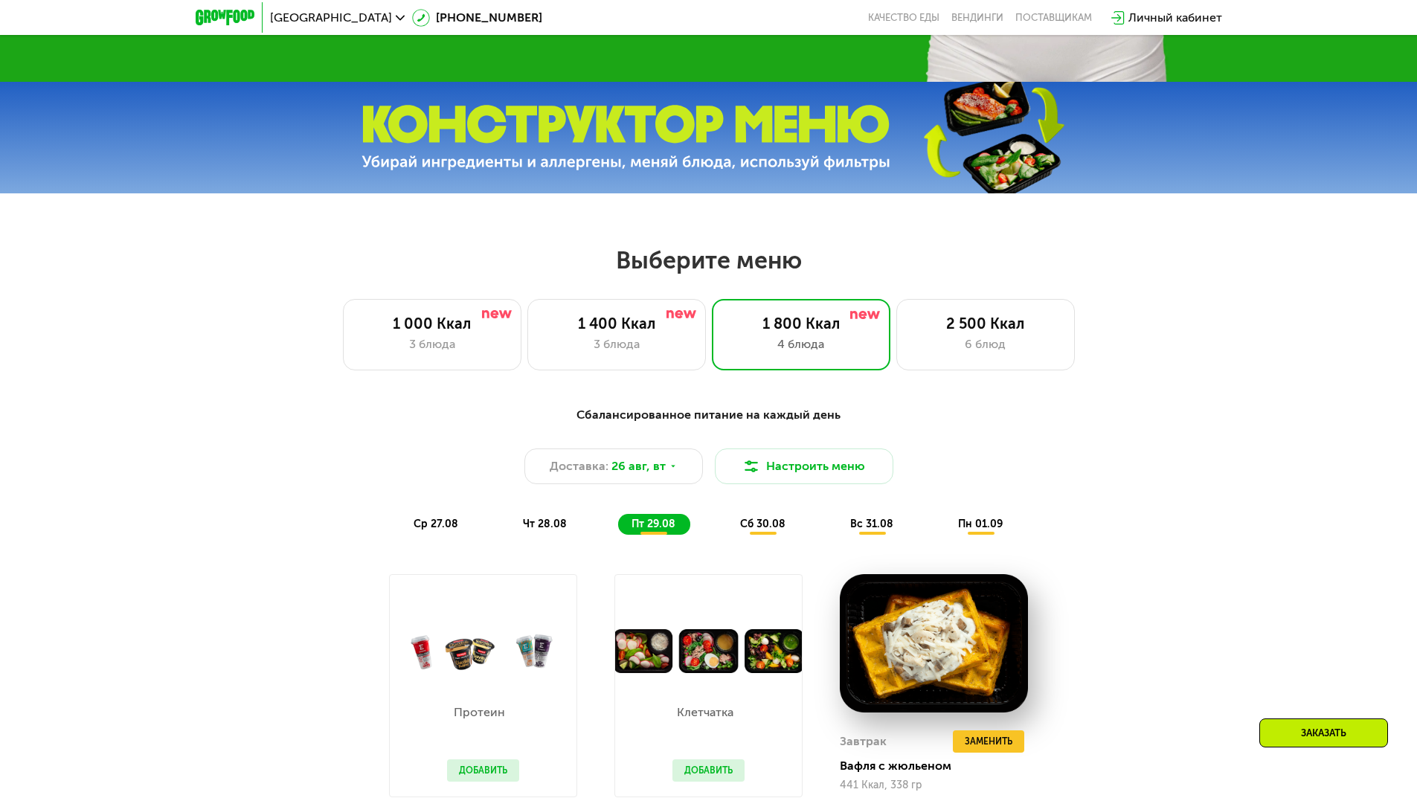
scroll to position [506, 0]
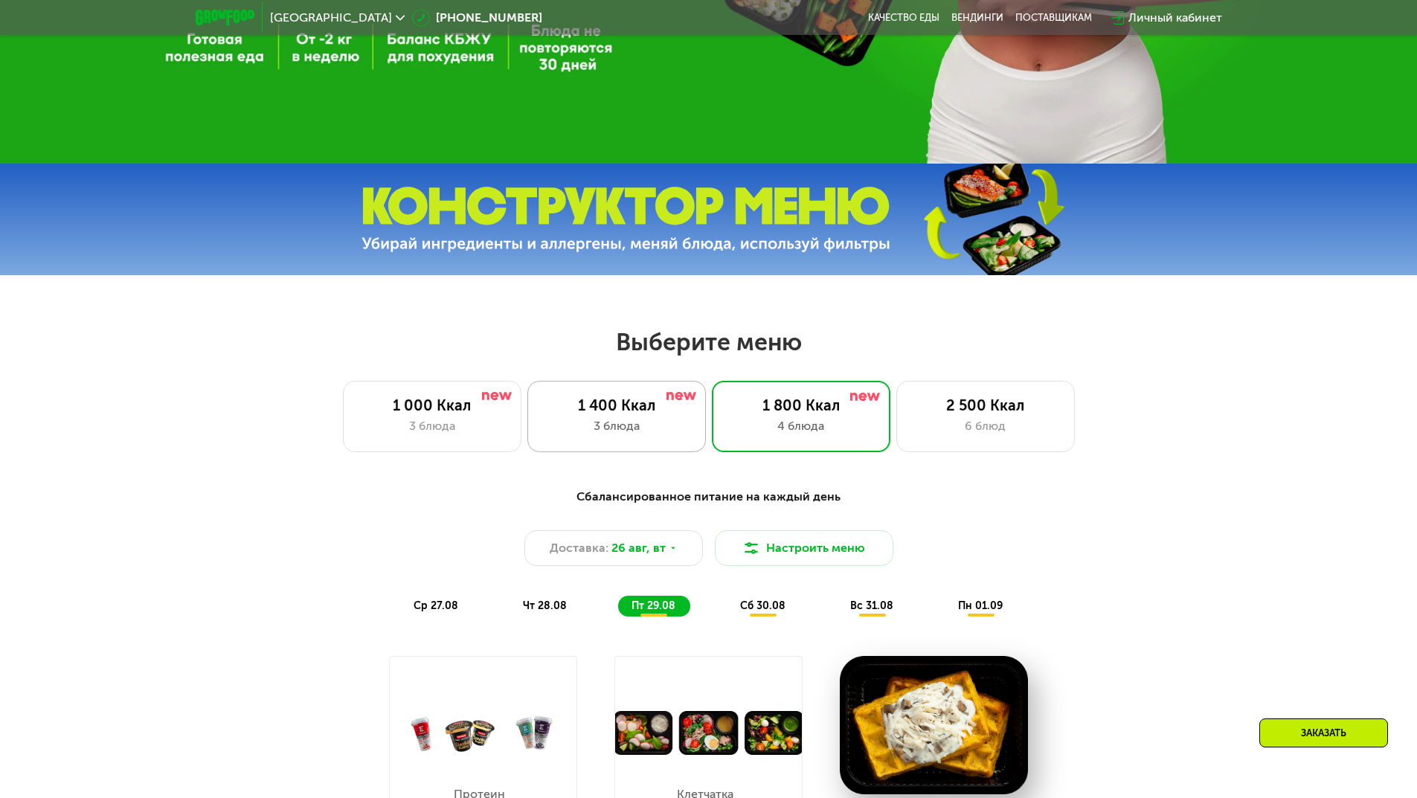
click at [601, 426] on div "3 блюда" at bounding box center [616, 426] width 147 height 18
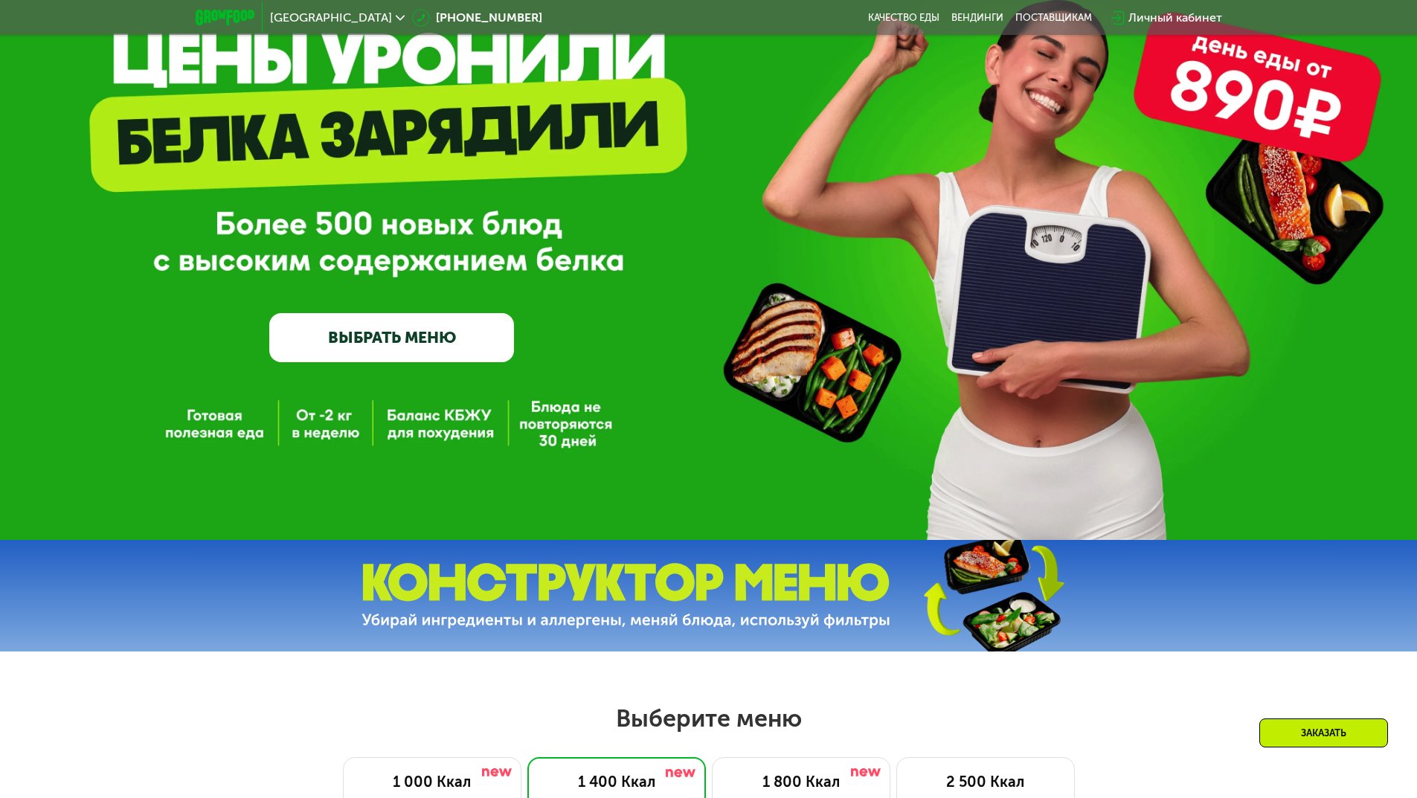
scroll to position [0, 0]
